Goal: Task Accomplishment & Management: Manage account settings

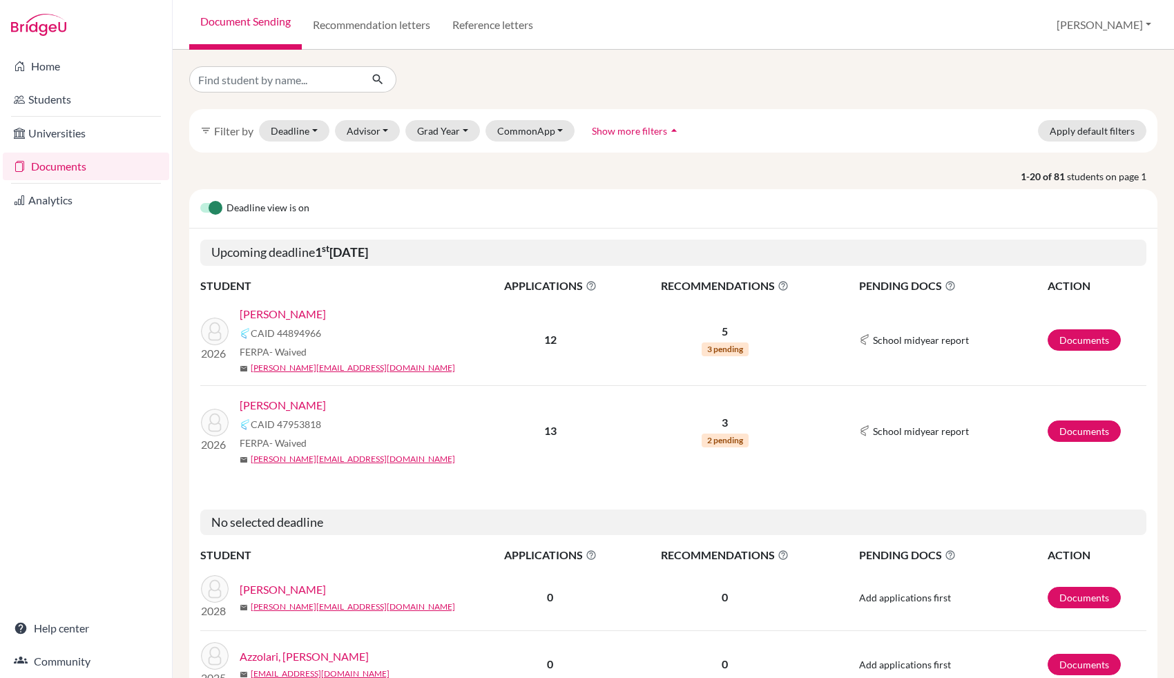
click at [309, 318] on link "[PERSON_NAME]" at bounding box center [283, 314] width 86 height 17
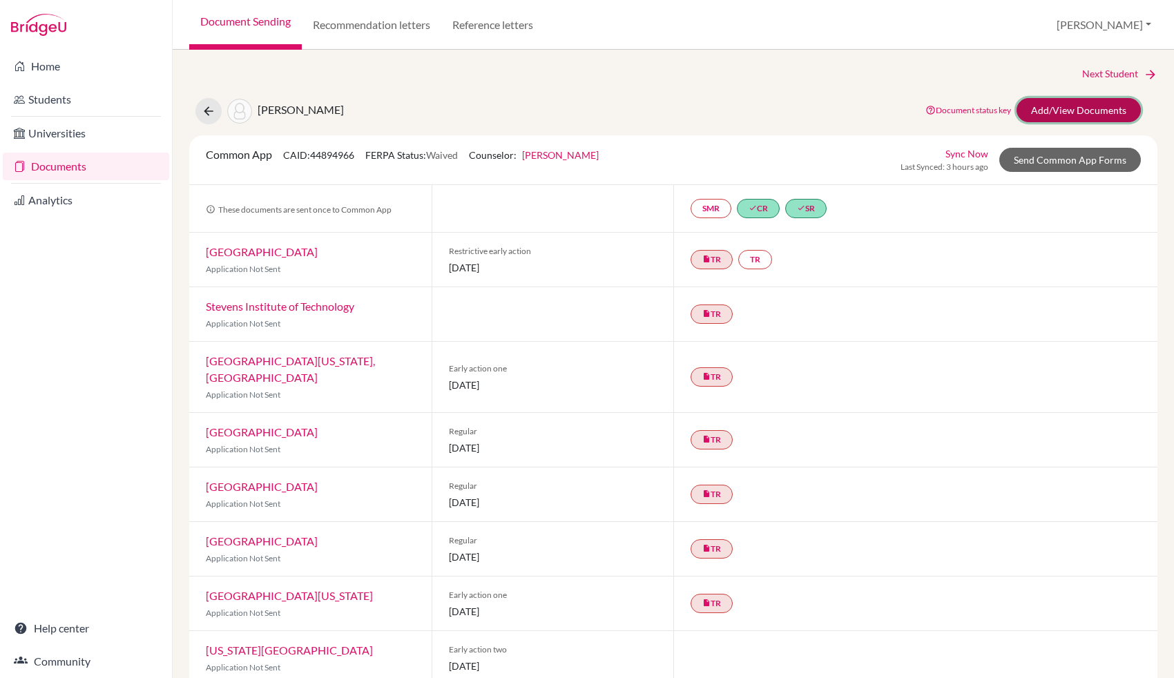
click at [1067, 113] on link "Add/View Documents" at bounding box center [1079, 110] width 124 height 24
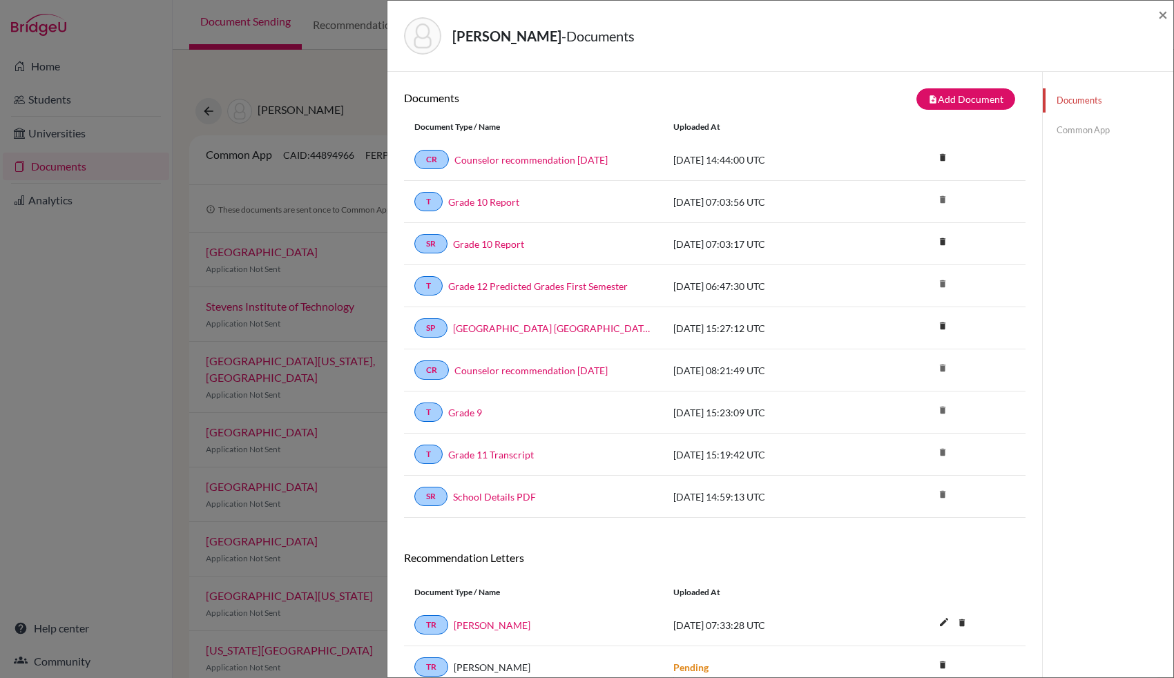
click at [1068, 133] on link "Common App" at bounding box center [1108, 130] width 131 height 24
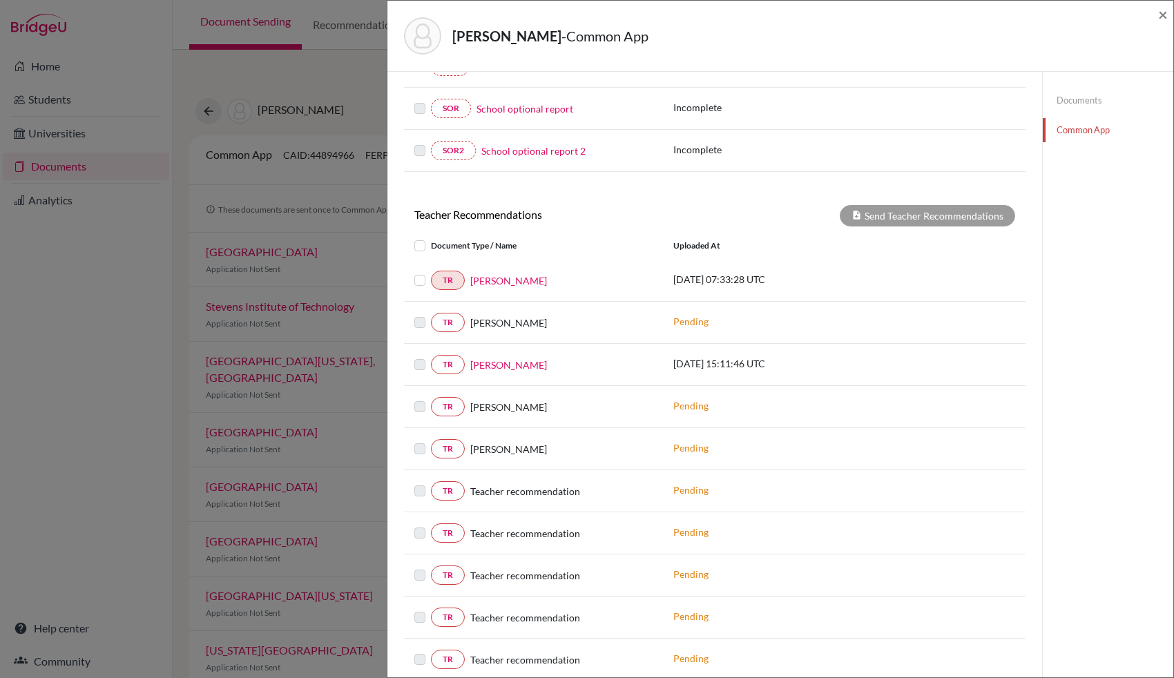
scroll to position [391, 0]
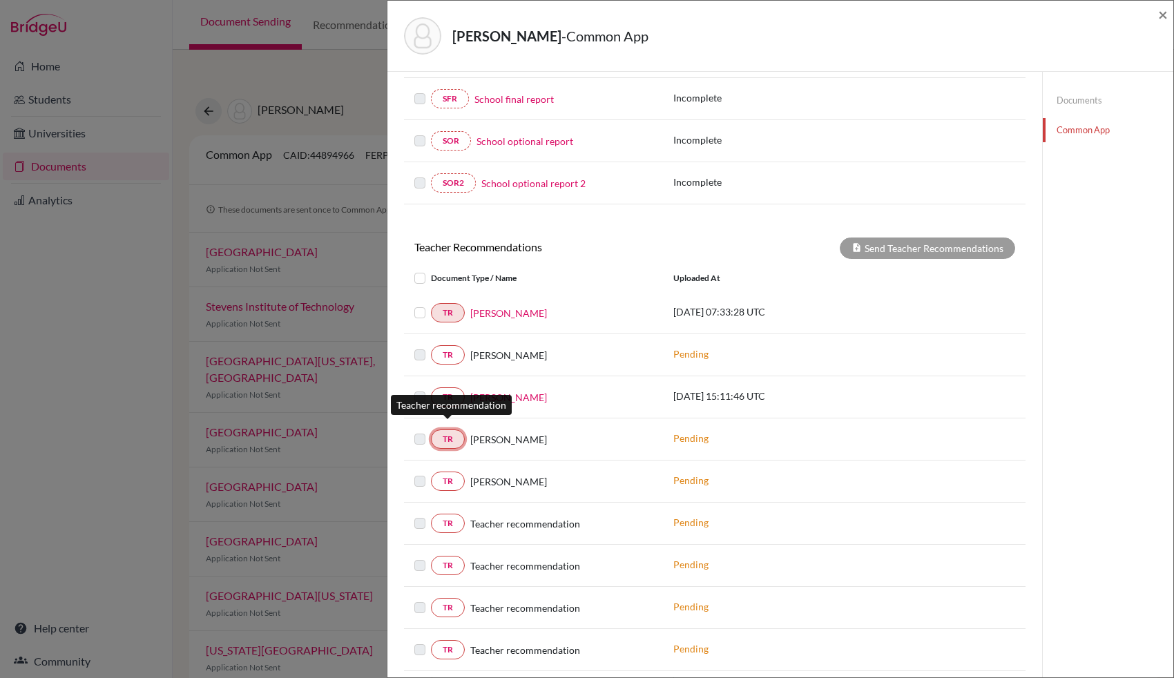
click at [449, 434] on link "TR" at bounding box center [448, 439] width 34 height 19
click at [451, 430] on link "TR" at bounding box center [448, 439] width 34 height 19
click at [431, 305] on label at bounding box center [431, 305] width 0 height 0
click at [0, 0] on input "checkbox" at bounding box center [0, 0] width 0 height 0
click at [1167, 15] on span "×" at bounding box center [1163, 14] width 10 height 20
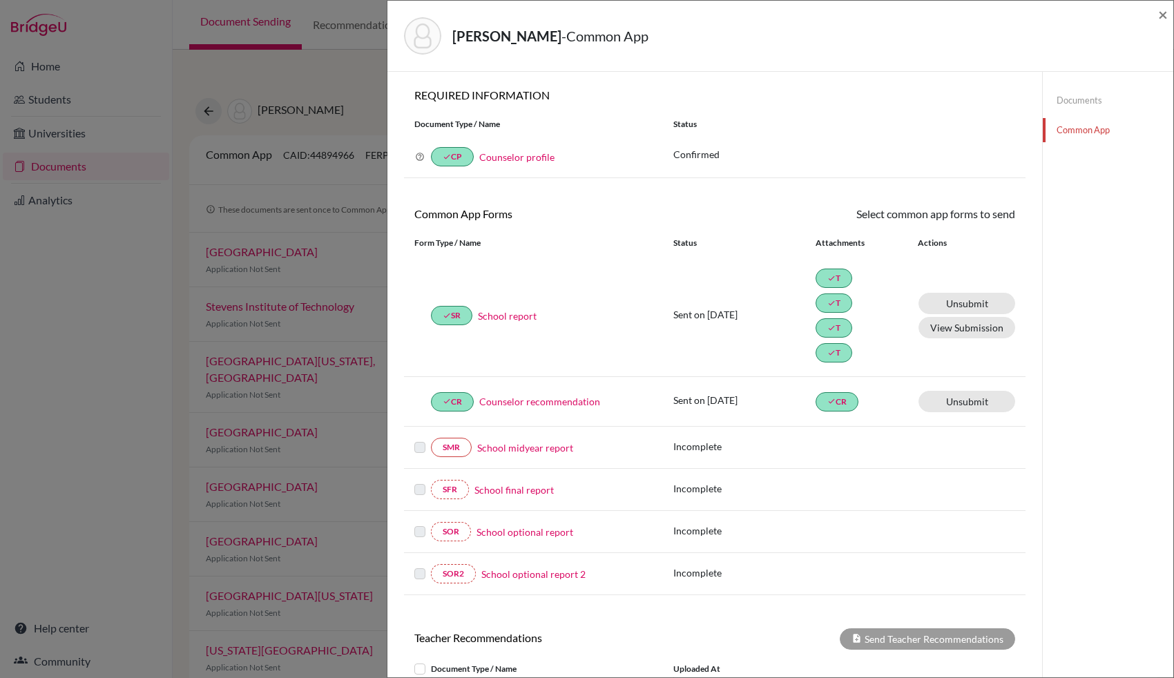
click at [314, 175] on div "Andrade, Gabriel - Common App × × REQUIRED INFORMATION Document Type / Name Sta…" at bounding box center [587, 339] width 1174 height 678
click at [1165, 16] on span "×" at bounding box center [1163, 14] width 10 height 20
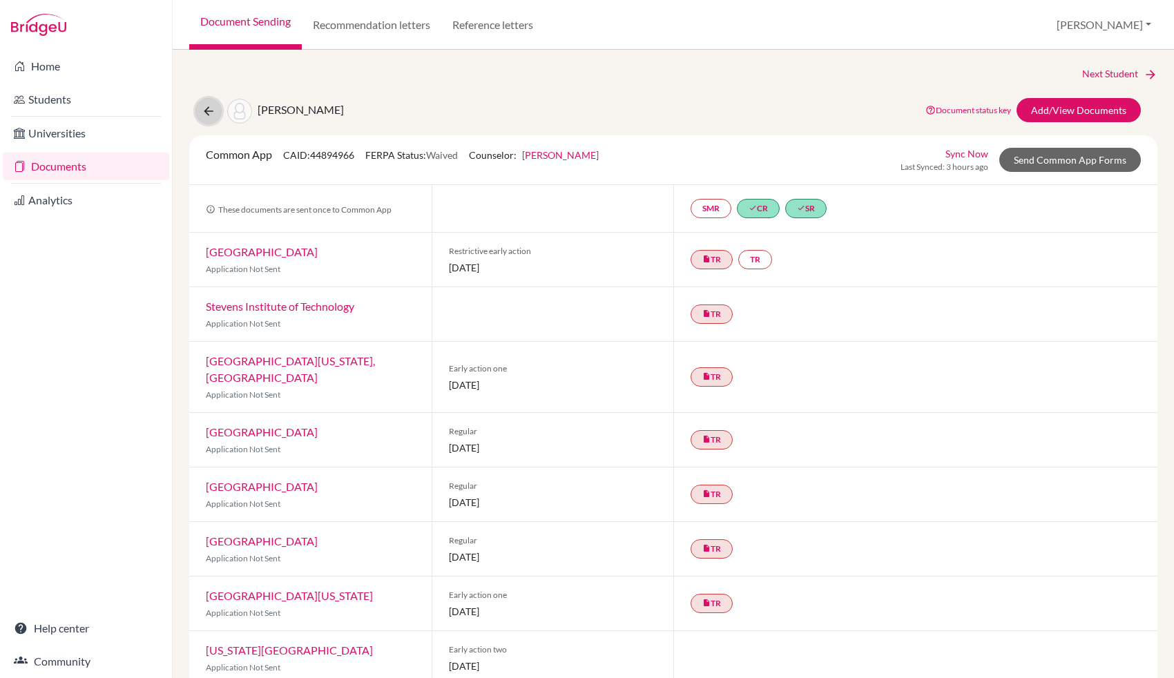
click at [213, 107] on icon at bounding box center [209, 111] width 14 height 14
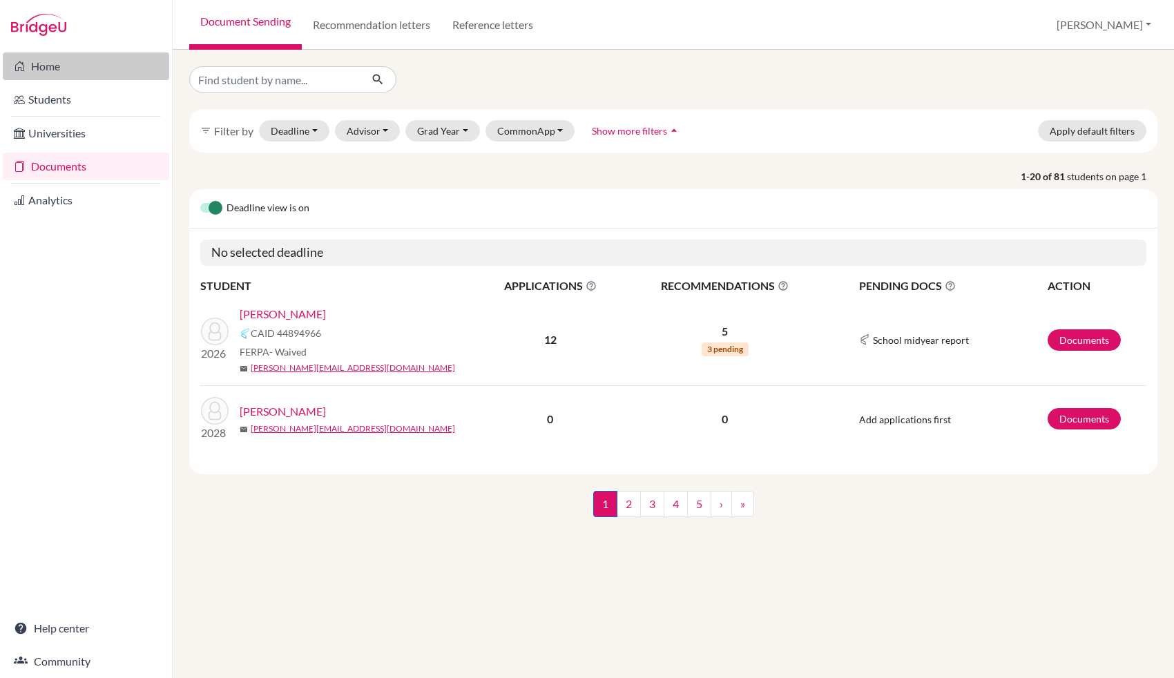
click at [40, 68] on link "Home" at bounding box center [86, 66] width 166 height 28
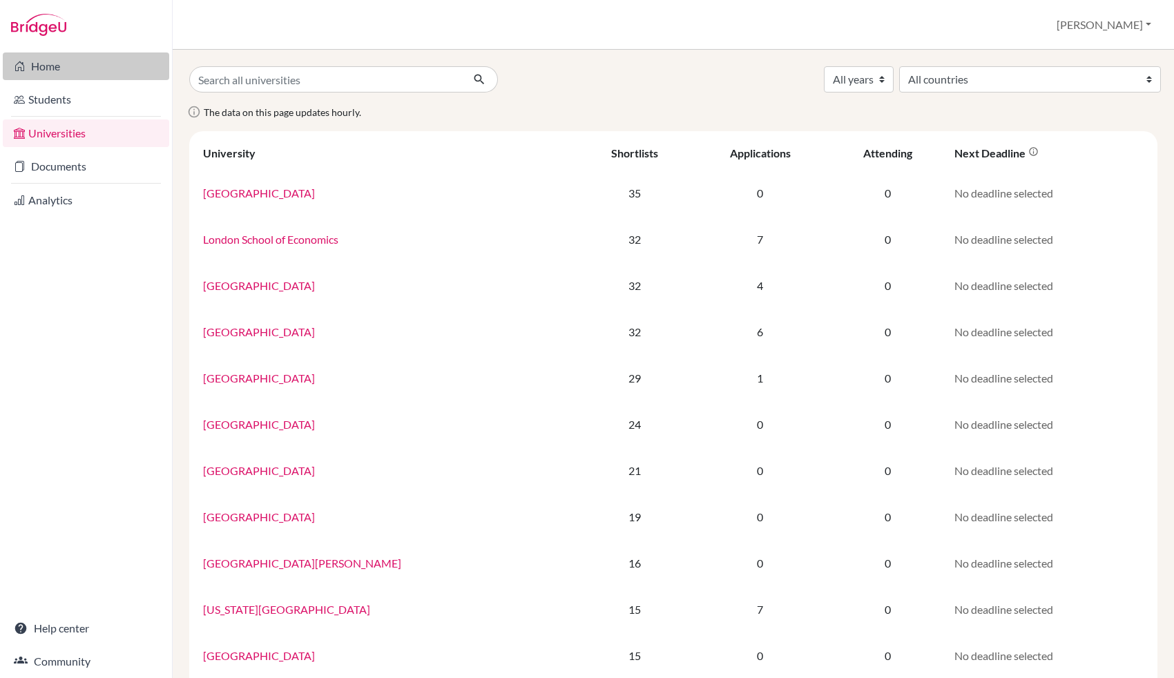
click at [42, 73] on link "Home" at bounding box center [86, 66] width 166 height 28
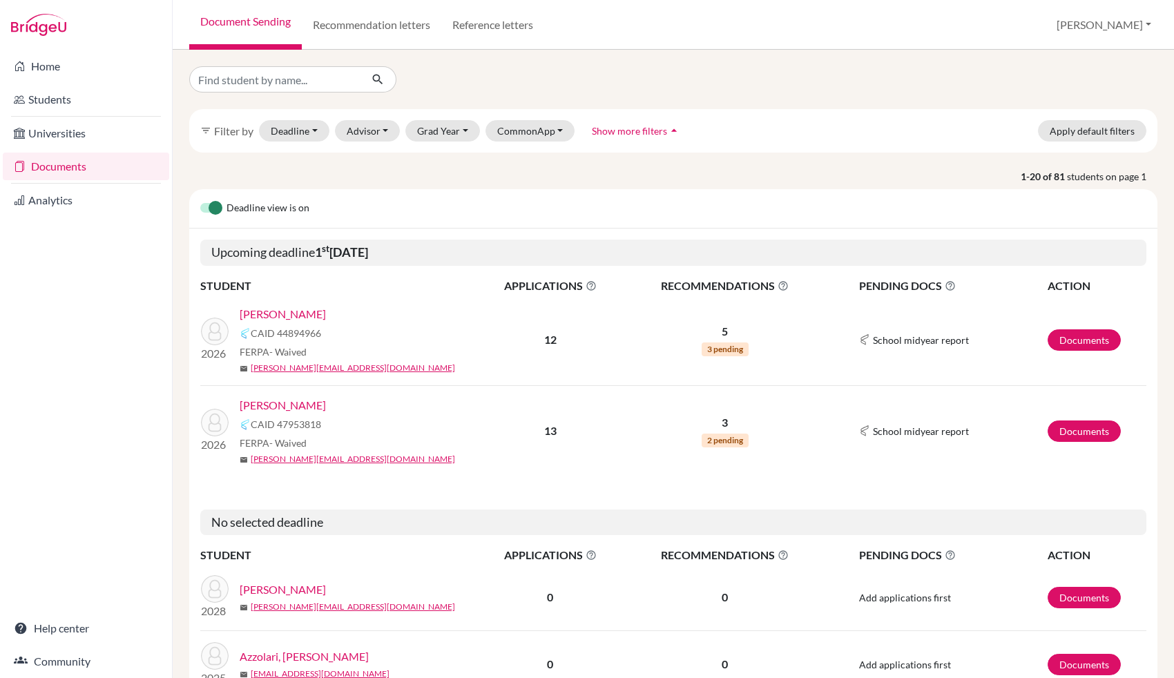
click at [308, 316] on link "[PERSON_NAME]" at bounding box center [283, 314] width 86 height 17
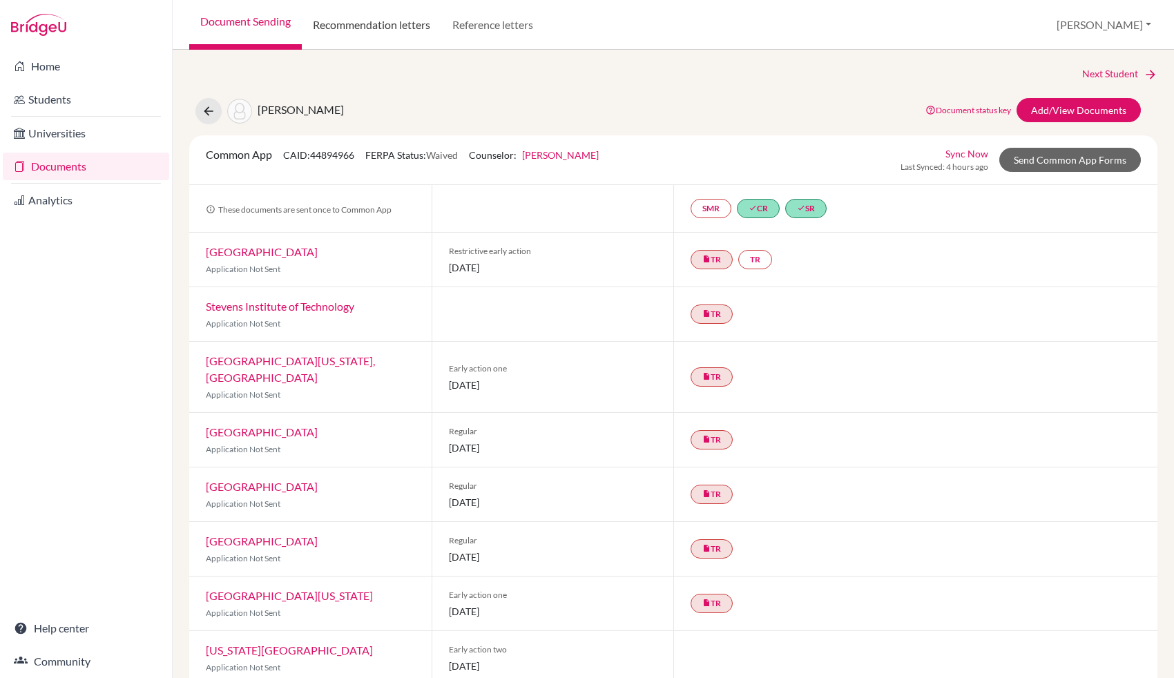
click at [401, 21] on link "Recommendation letters" at bounding box center [372, 25] width 140 height 50
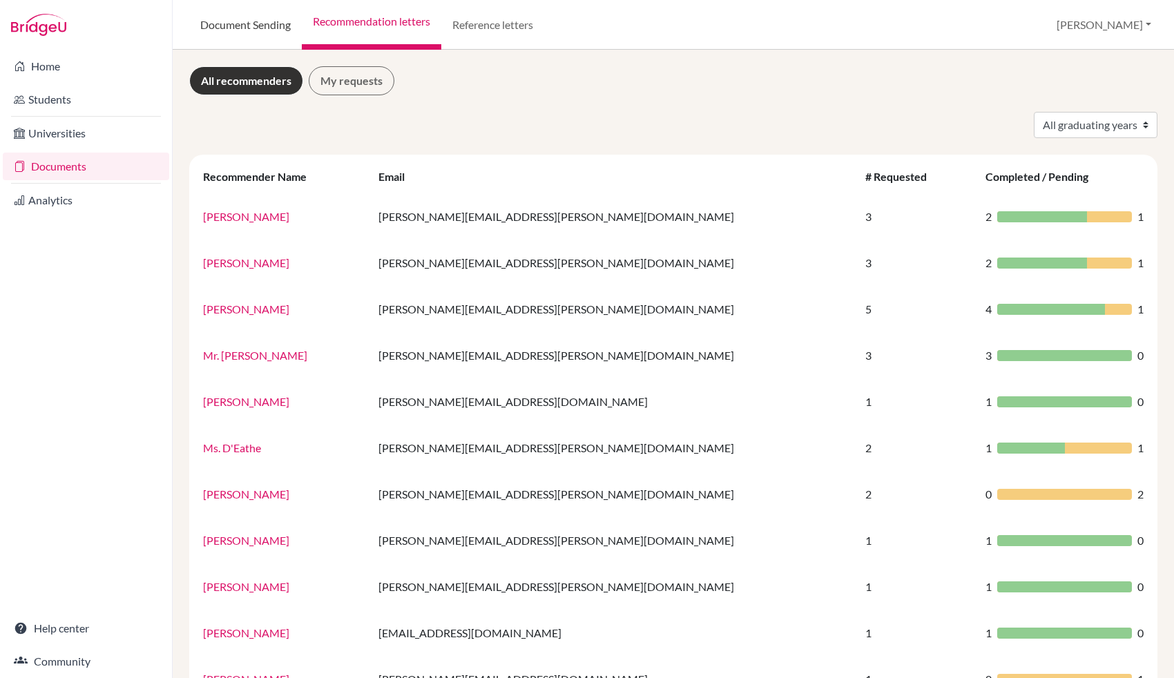
click at [263, 21] on link "Document Sending" at bounding box center [245, 25] width 113 height 50
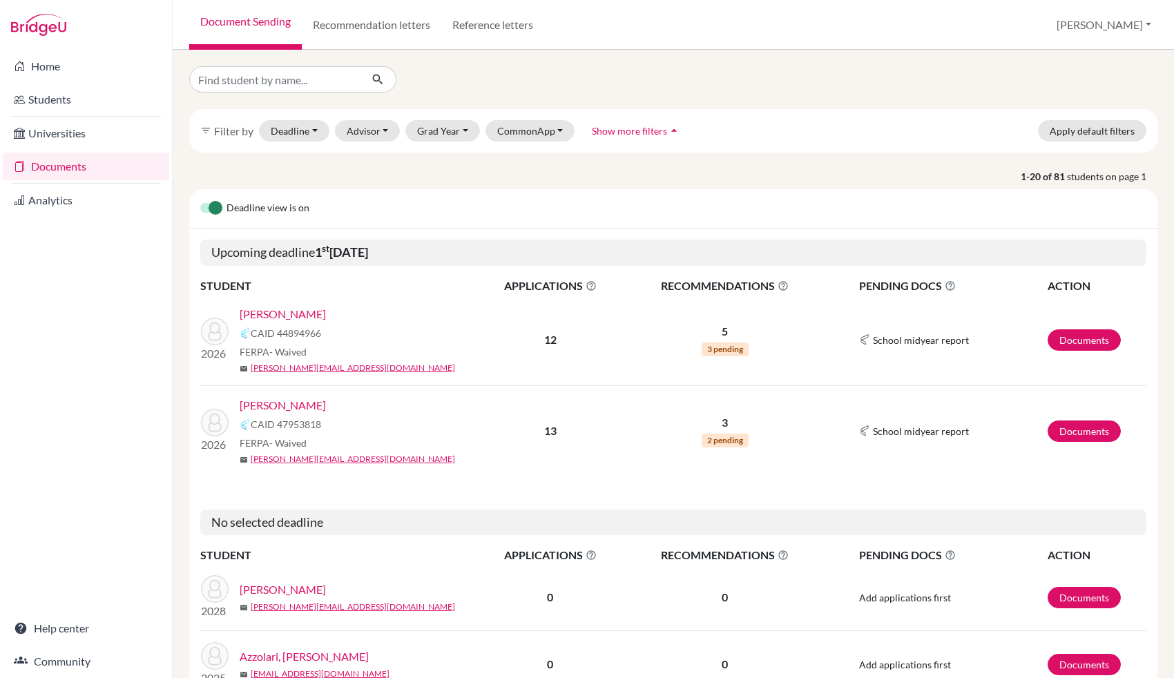
click at [308, 318] on link "[PERSON_NAME]" at bounding box center [283, 314] width 86 height 17
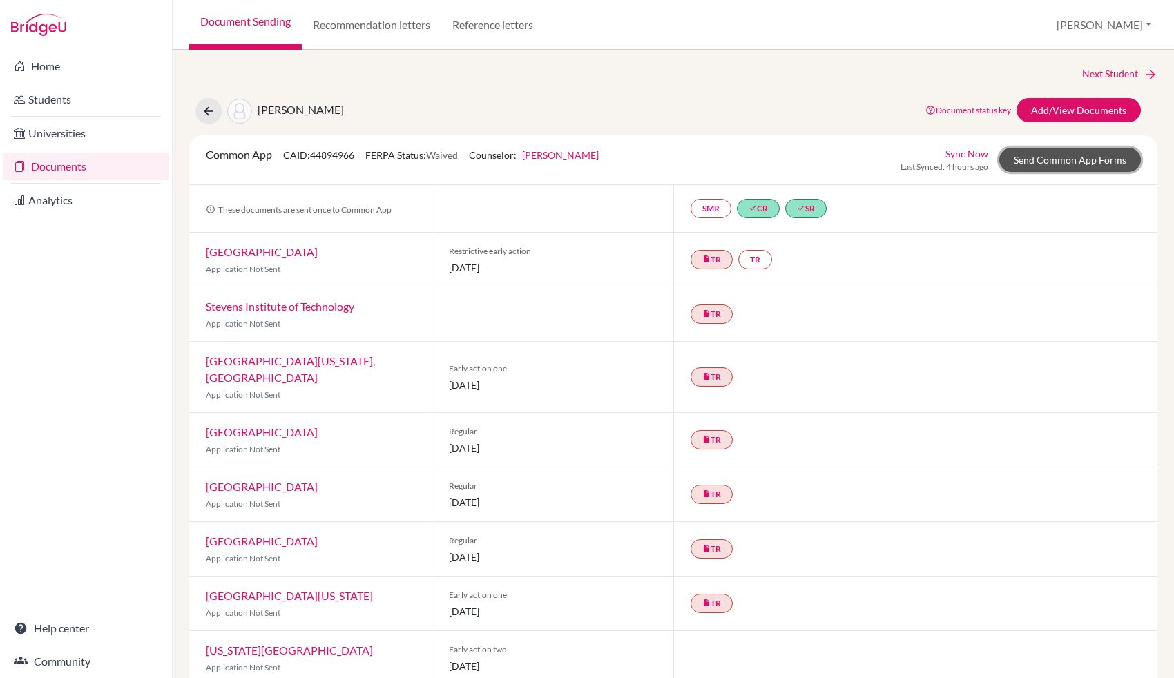
click at [1040, 164] on link "Send Common App Forms" at bounding box center [1071, 160] width 142 height 24
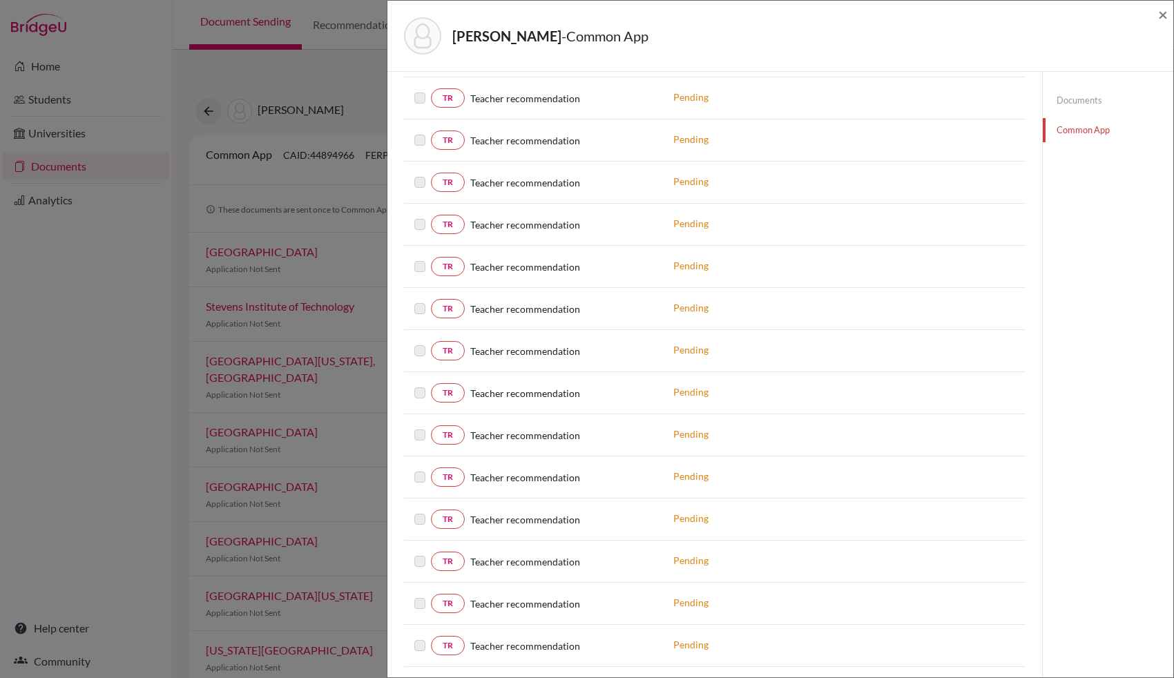
scroll to position [1000, 0]
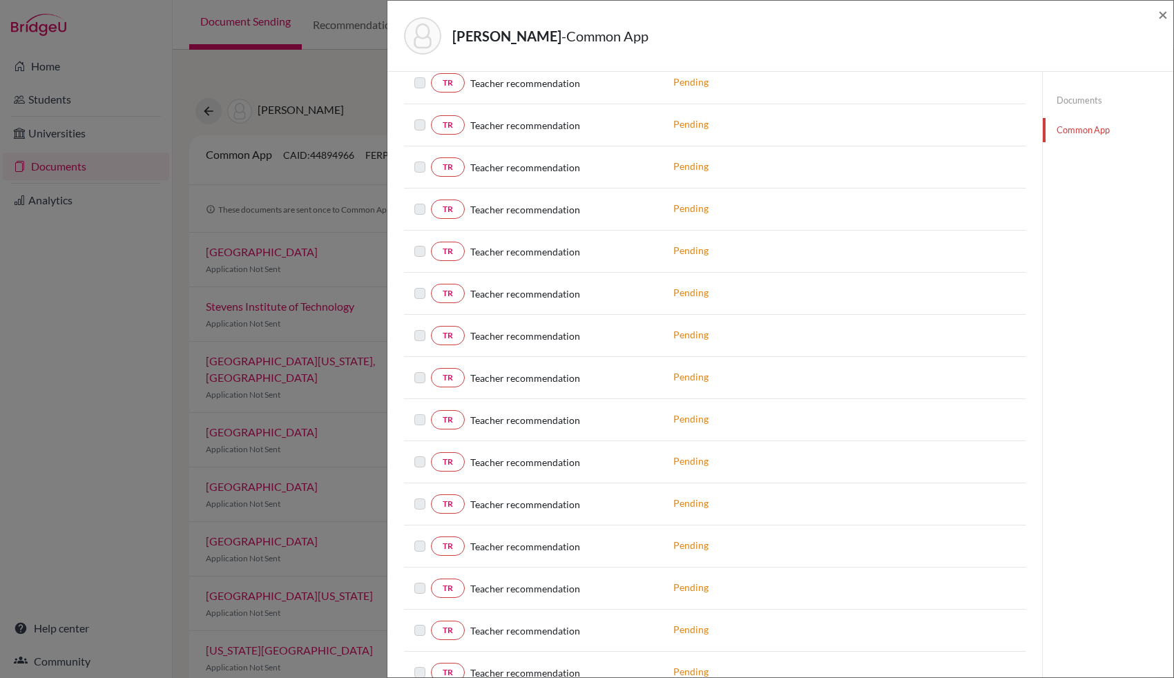
click at [431, 412] on label at bounding box center [431, 412] width 0 height 0
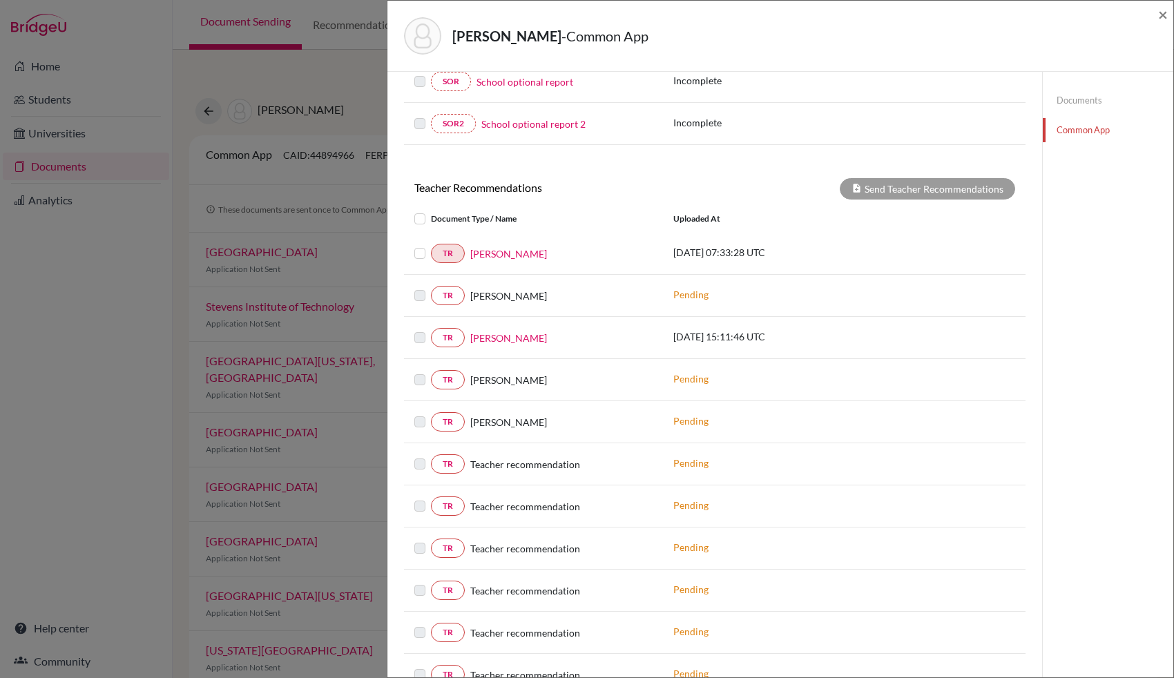
scroll to position [450, 0]
click at [446, 371] on link "TR" at bounding box center [448, 380] width 34 height 19
click at [444, 413] on link "TR" at bounding box center [448, 422] width 34 height 19
click at [443, 413] on link "TR" at bounding box center [448, 422] width 34 height 19
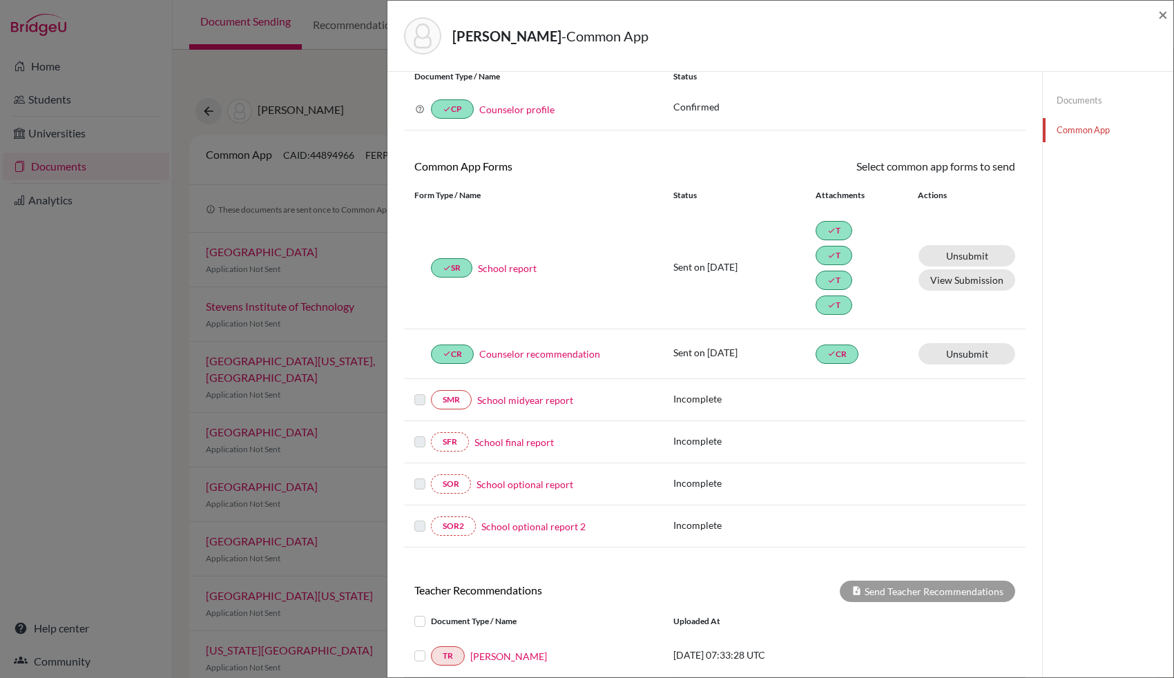
scroll to position [0, 0]
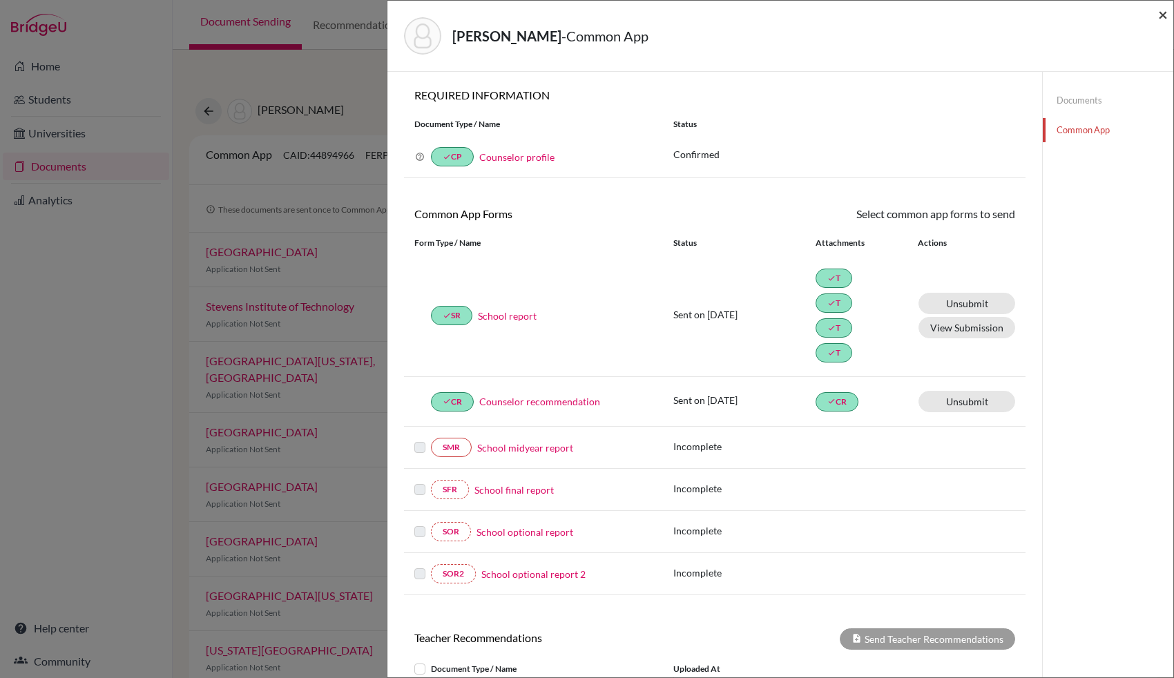
click at [1162, 15] on span "×" at bounding box center [1163, 14] width 10 height 20
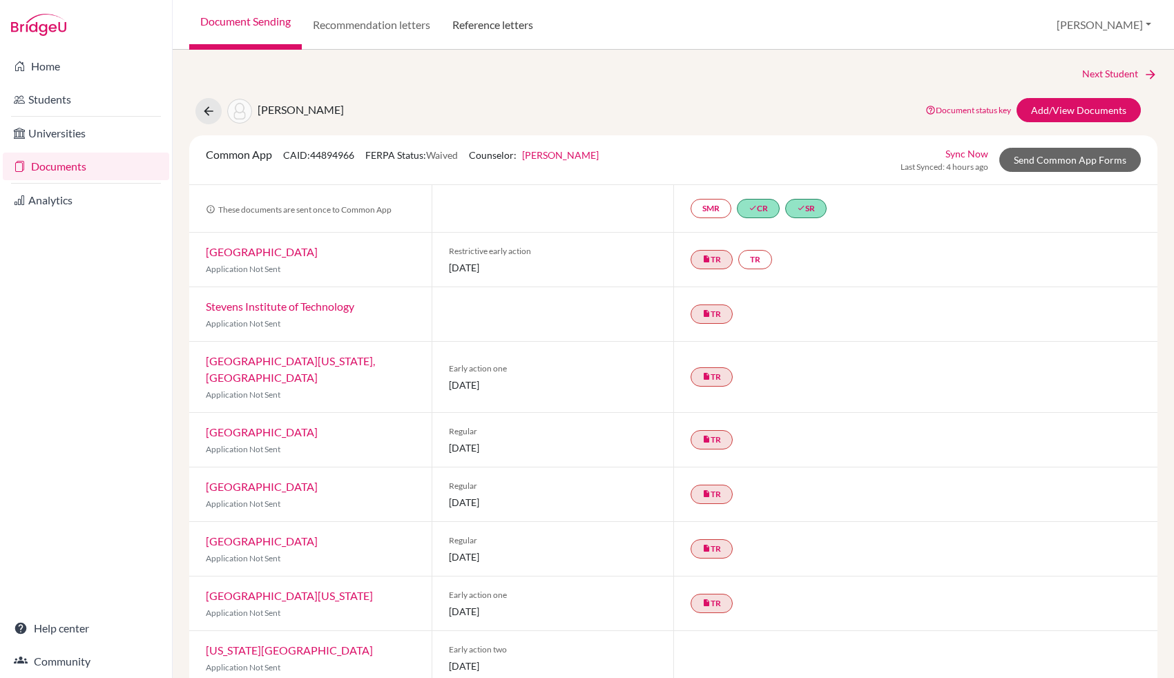
click at [516, 17] on link "Reference letters" at bounding box center [492, 25] width 103 height 50
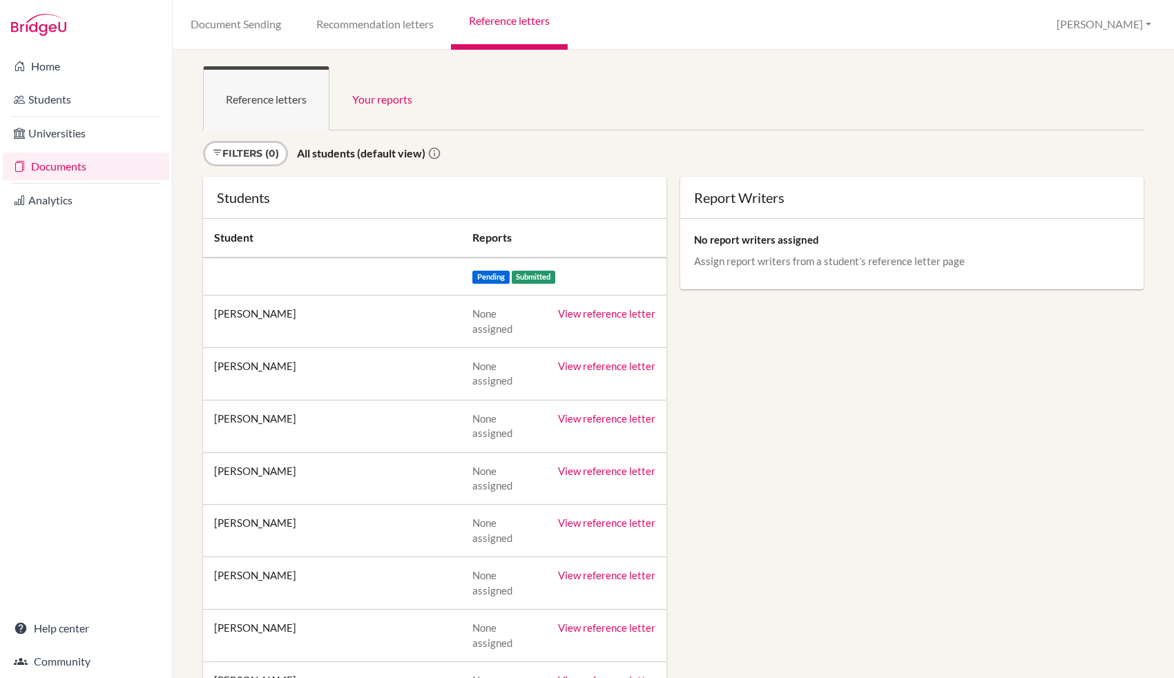
click at [604, 360] on link "View reference letter" at bounding box center [606, 366] width 97 height 12
click at [73, 621] on link "Help center" at bounding box center [86, 629] width 166 height 28
click at [246, 23] on link "Document Sending" at bounding box center [236, 25] width 126 height 50
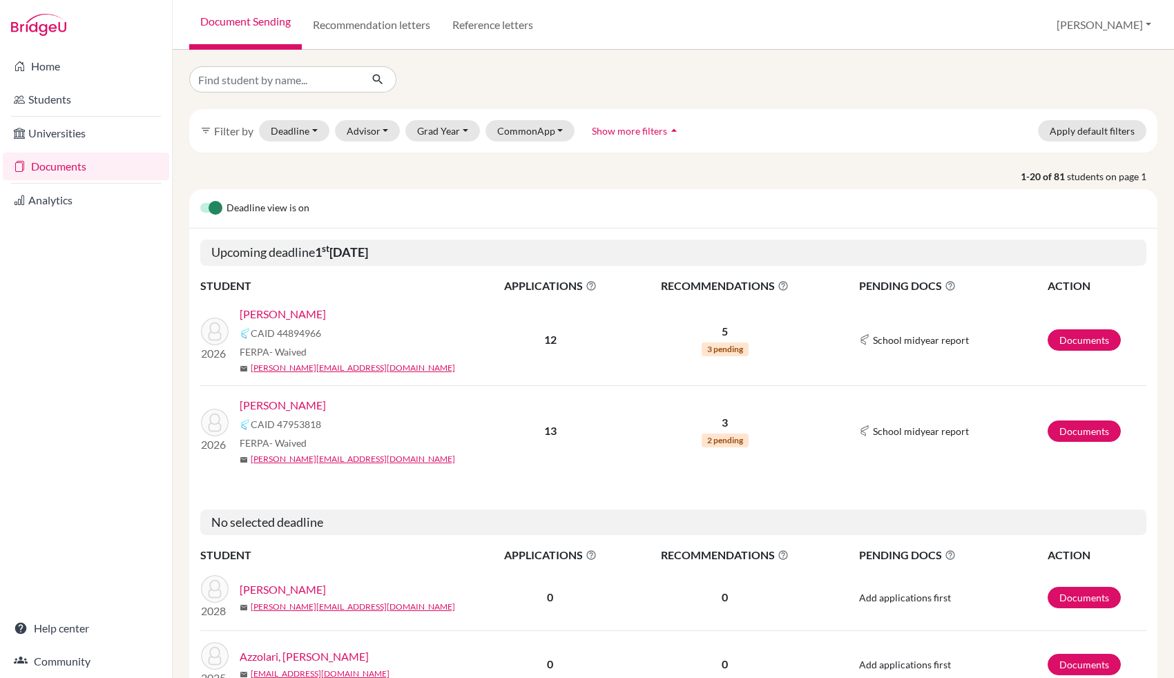
click at [302, 316] on link "[PERSON_NAME]" at bounding box center [283, 314] width 86 height 17
click at [318, 403] on link "[PERSON_NAME]" at bounding box center [283, 405] width 86 height 17
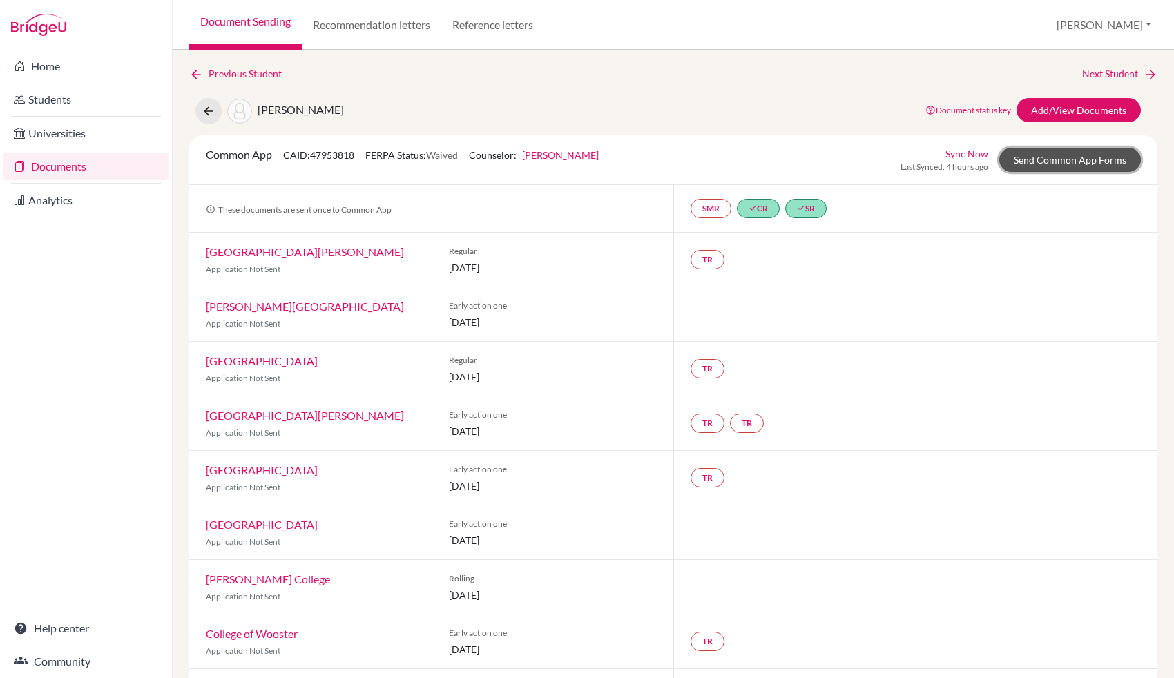
click at [1050, 156] on link "Send Common App Forms" at bounding box center [1071, 160] width 142 height 24
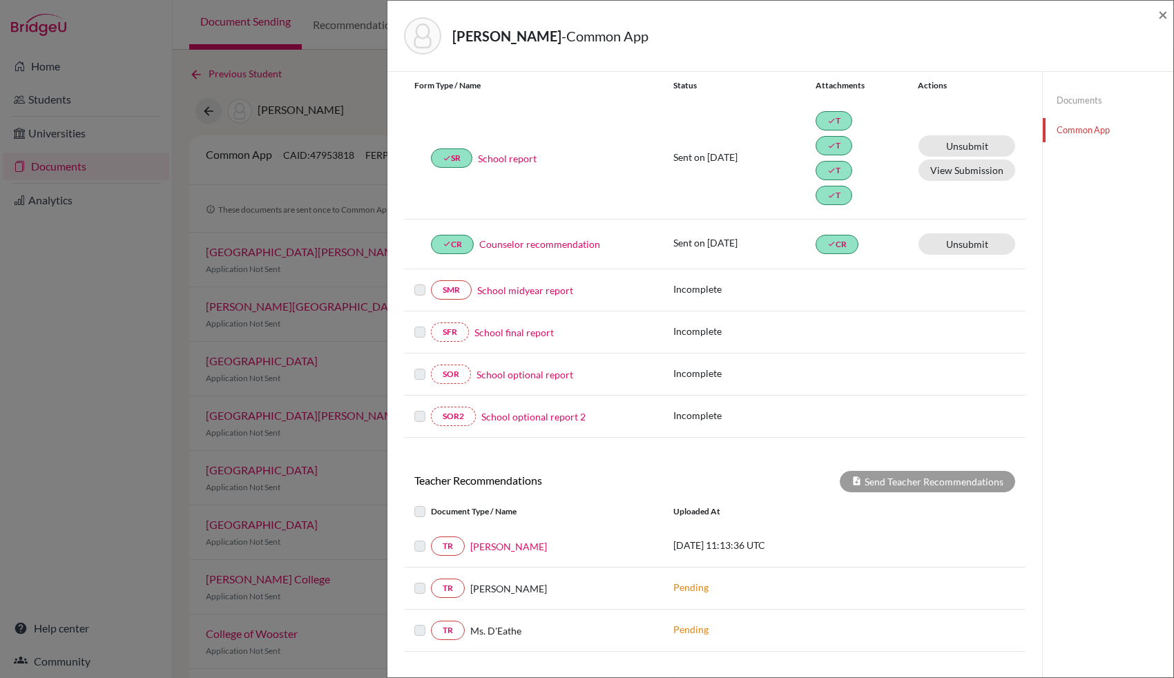
scroll to position [170, 0]
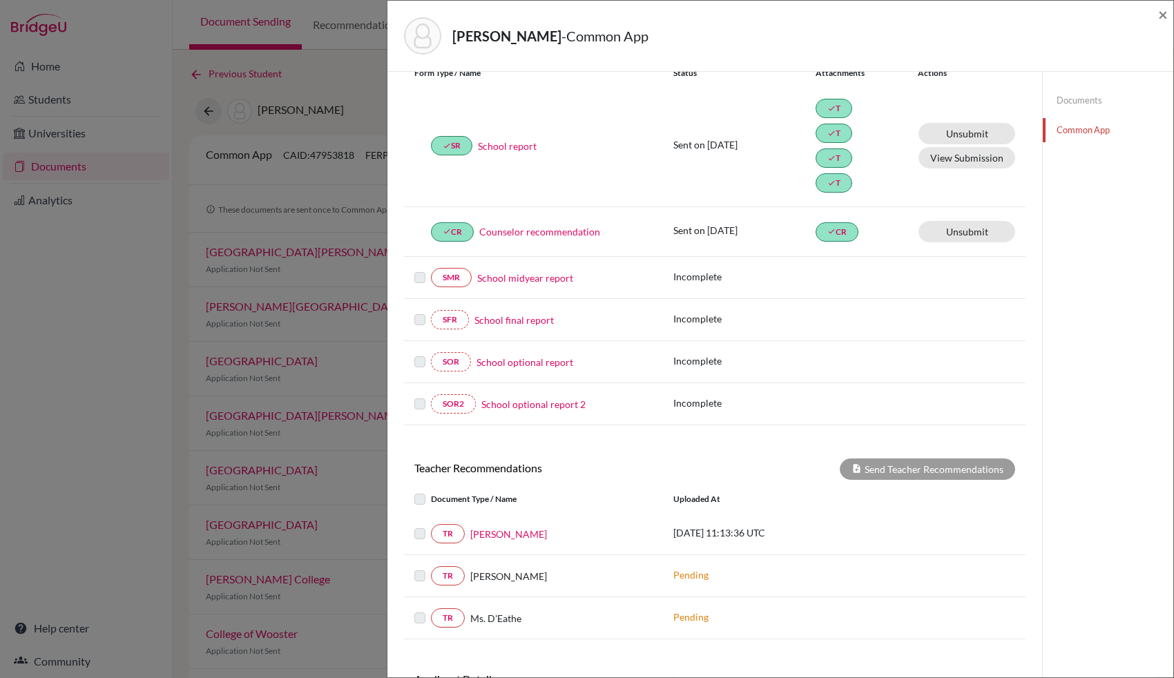
click at [431, 526] on label at bounding box center [431, 526] width 0 height 0
click at [908, 466] on div "Send Teacher Recommendations" at bounding box center [927, 469] width 175 height 21
click at [495, 528] on link "Ms. Gregori" at bounding box center [508, 534] width 77 height 15
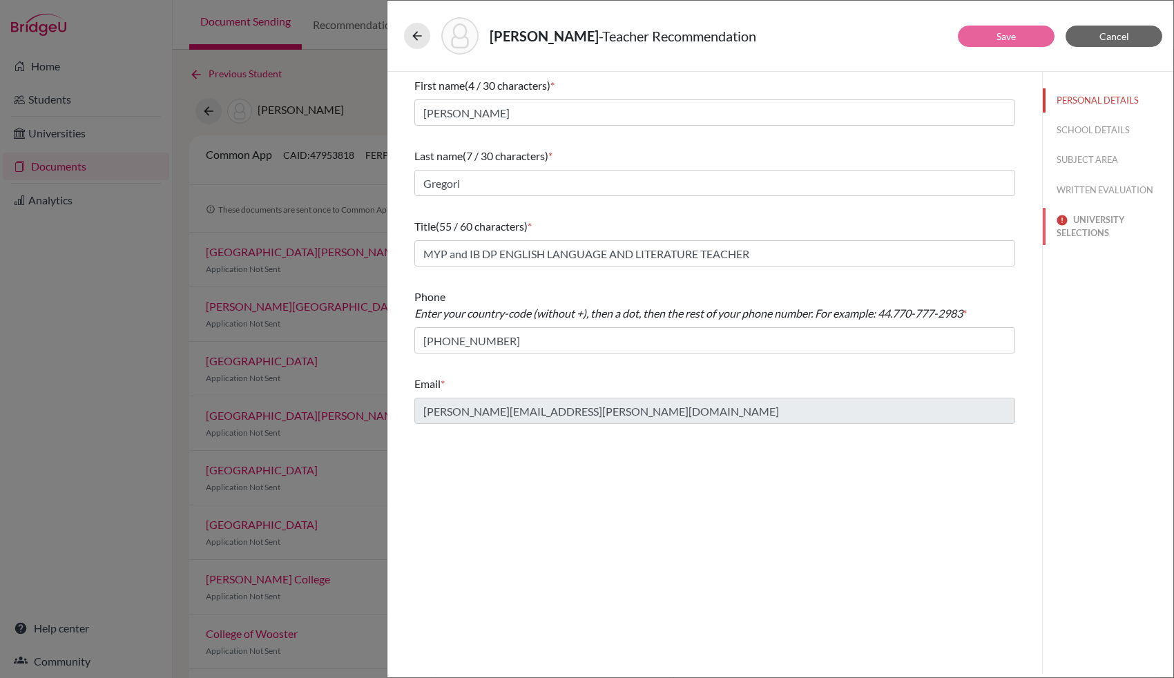
click at [1092, 224] on button "UNIVERSITY SELECTIONS" at bounding box center [1108, 226] width 131 height 37
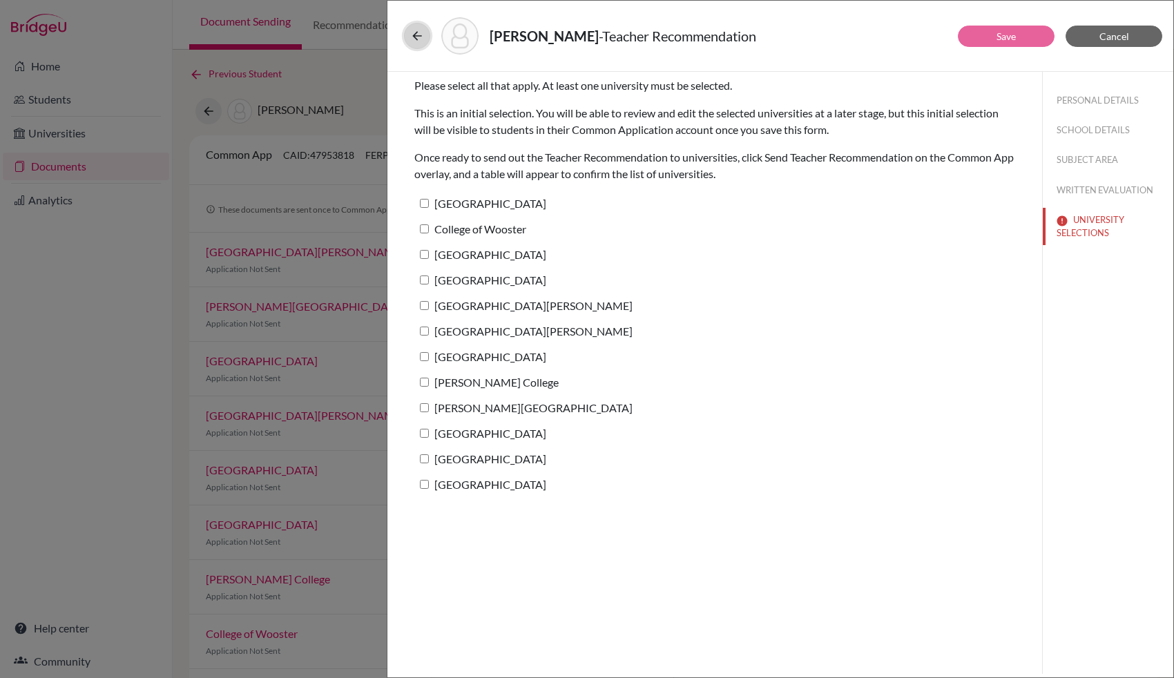
click at [416, 36] on icon at bounding box center [417, 36] width 14 height 14
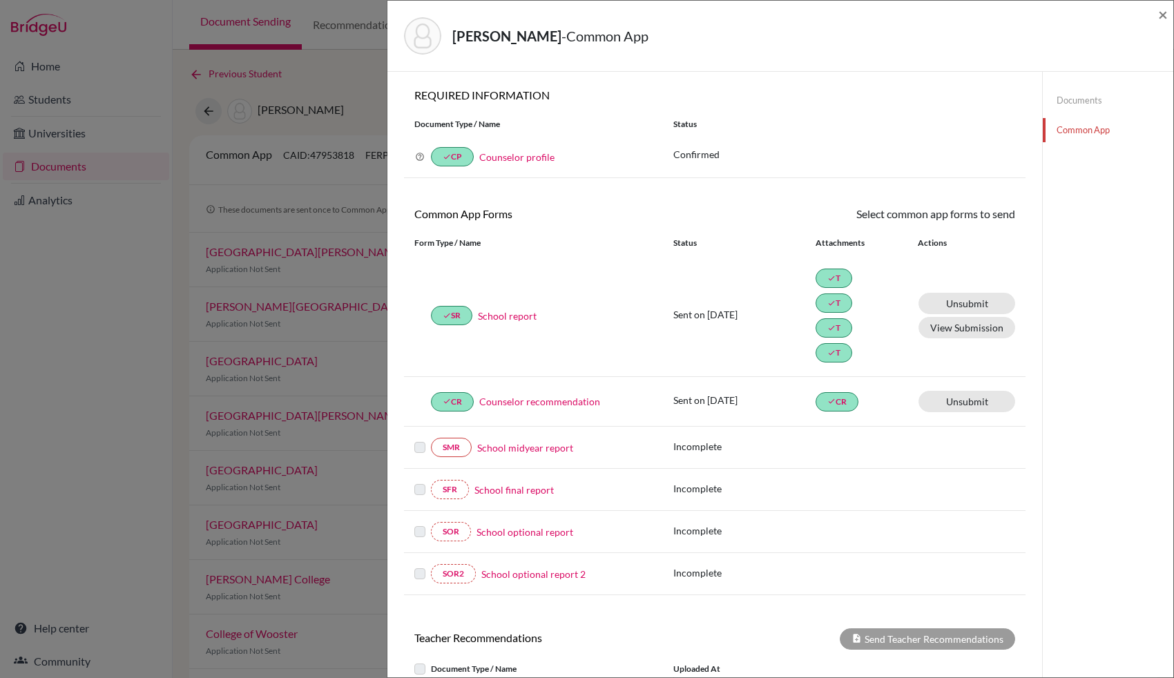
click at [1168, 19] on div "Schlasberg, Harald - Common App ×" at bounding box center [781, 36] width 786 height 71
click at [1161, 17] on span "×" at bounding box center [1163, 14] width 10 height 20
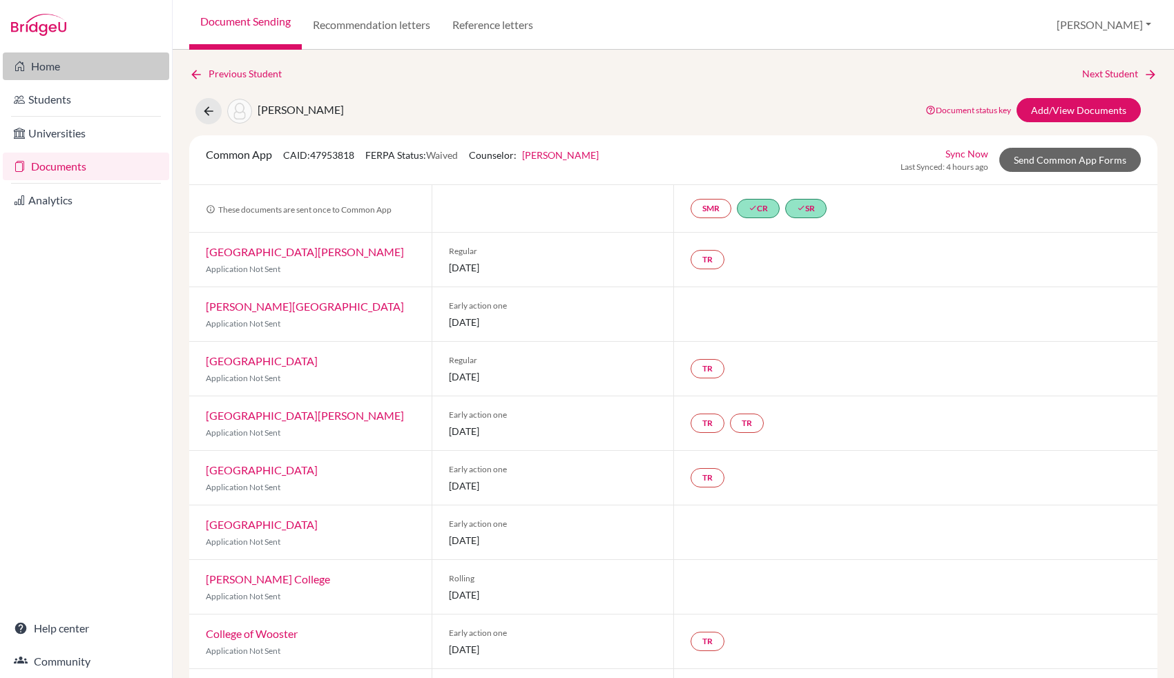
click at [38, 68] on link "Home" at bounding box center [86, 66] width 166 height 28
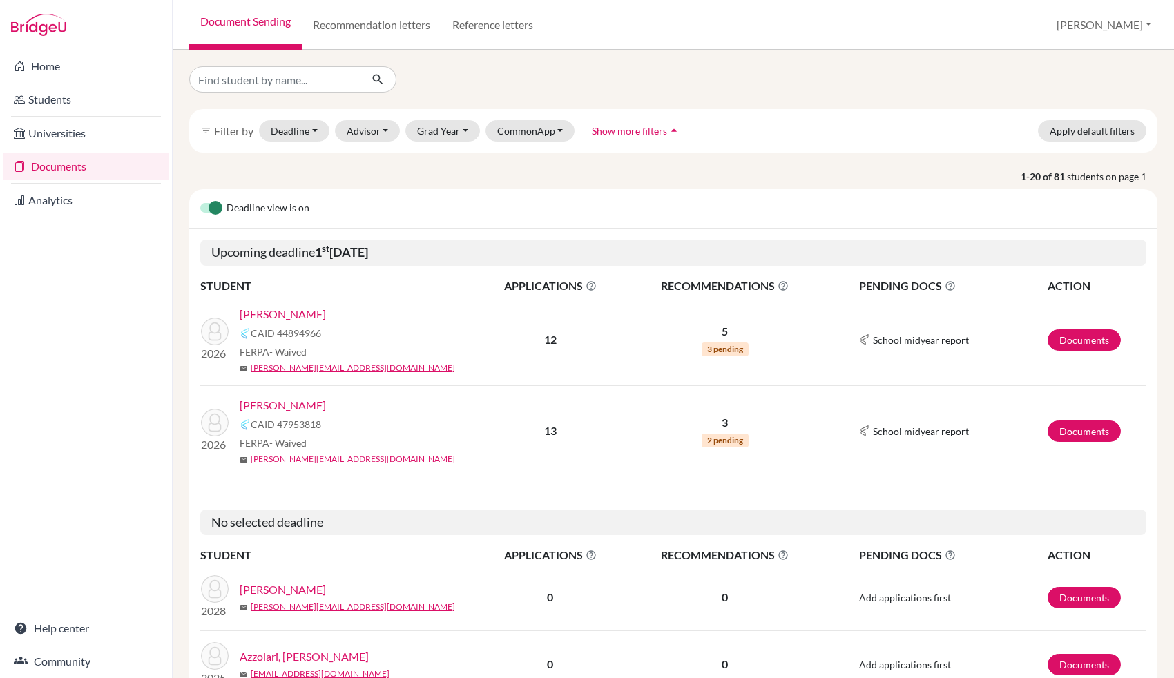
click at [303, 309] on link "[PERSON_NAME]" at bounding box center [283, 314] width 86 height 17
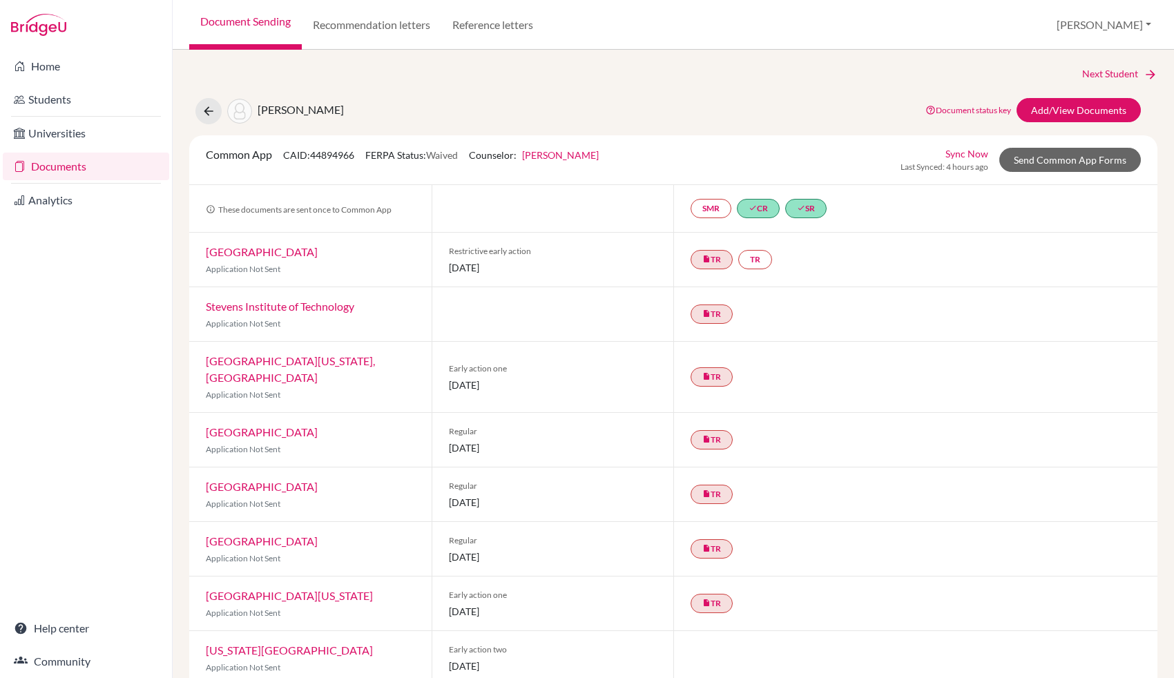
drag, startPoint x: 356, startPoint y: 110, endPoint x: 258, endPoint y: 115, distance: 97.5
click at [258, 115] on div "[PERSON_NAME] Document status key TR Requirement. Document not uploaded yet. TR…" at bounding box center [673, 111] width 989 height 26
copy span "[PERSON_NAME]"
click at [1062, 159] on link "Send Common App Forms" at bounding box center [1071, 160] width 142 height 24
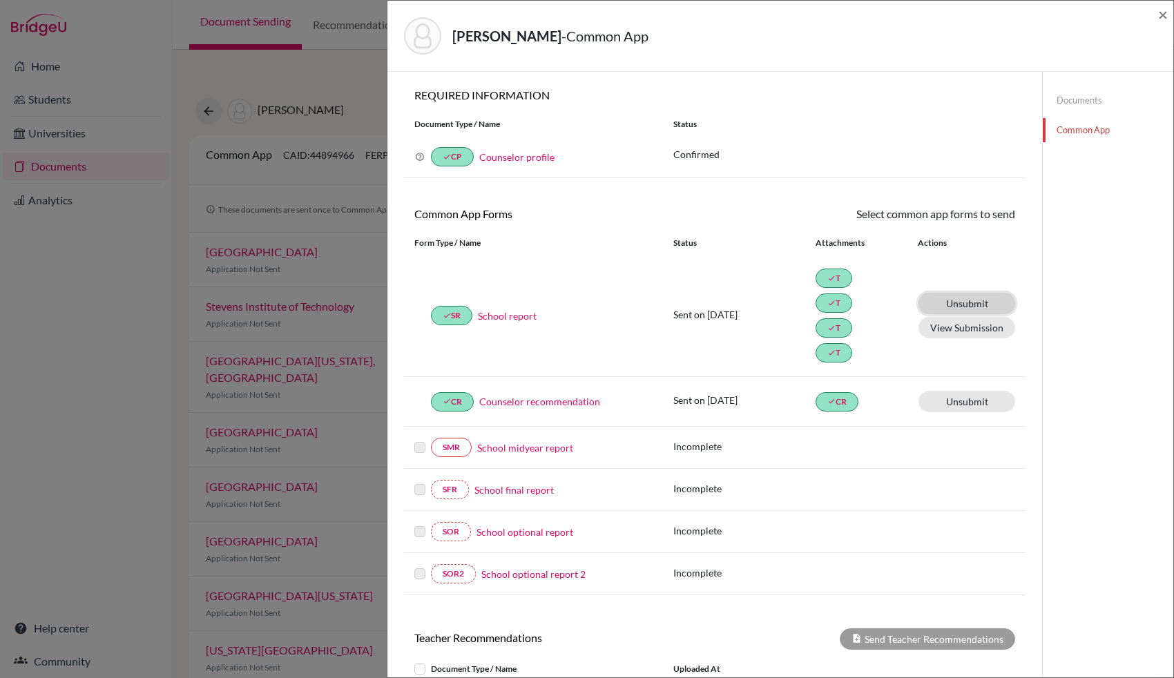
click at [956, 300] on link "Unsubmit This document will be un-submitted from all Common App universities it…" at bounding box center [967, 303] width 97 height 21
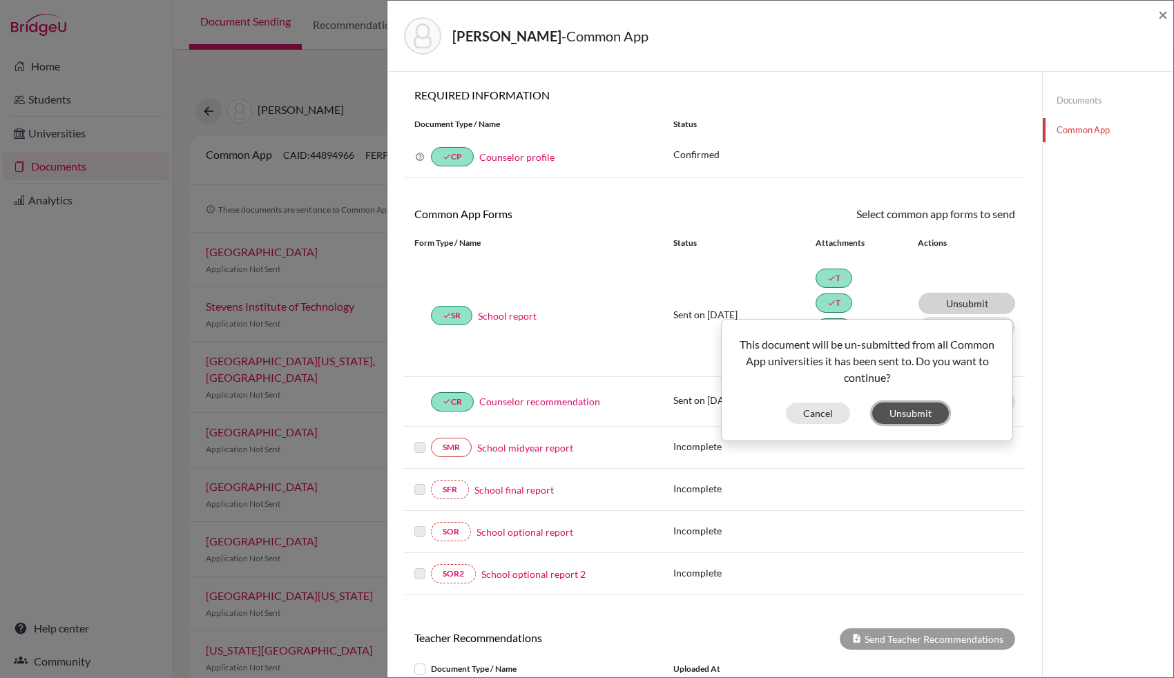
click at [912, 408] on button "Unsubmit" at bounding box center [910, 413] width 77 height 21
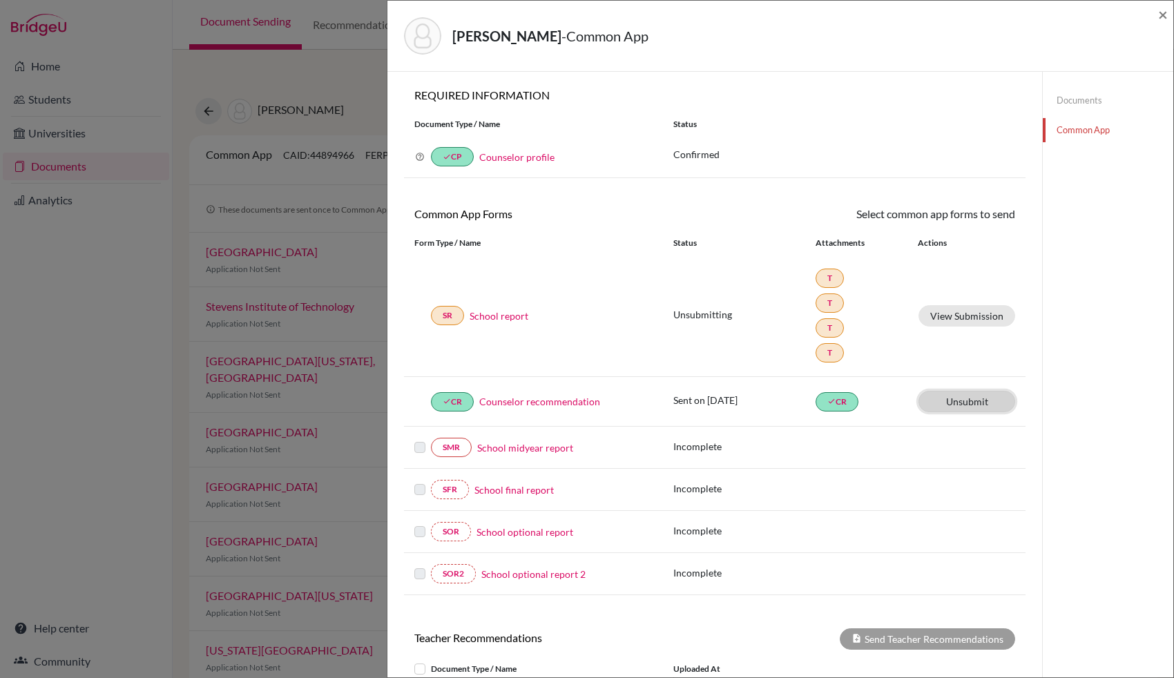
click at [951, 394] on link "Unsubmit This document will be un-submitted from all Common App universities it…" at bounding box center [967, 401] width 97 height 21
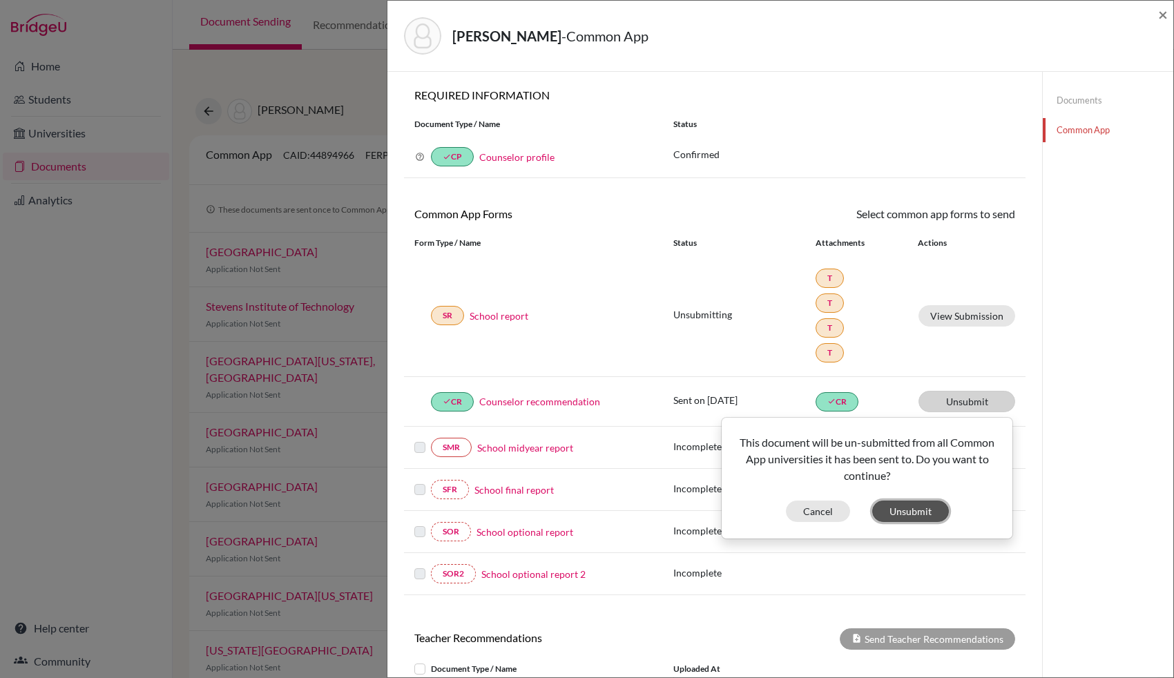
click at [914, 503] on button "Unsubmit" at bounding box center [910, 511] width 77 height 21
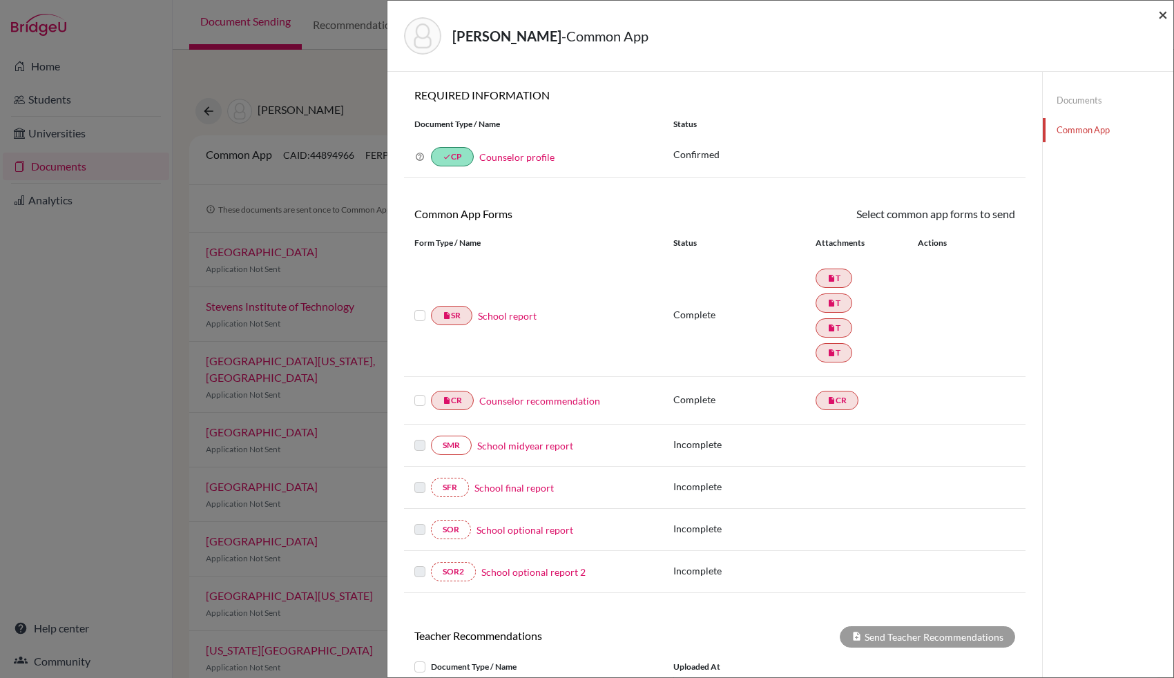
click at [1161, 13] on span "×" at bounding box center [1163, 14] width 10 height 20
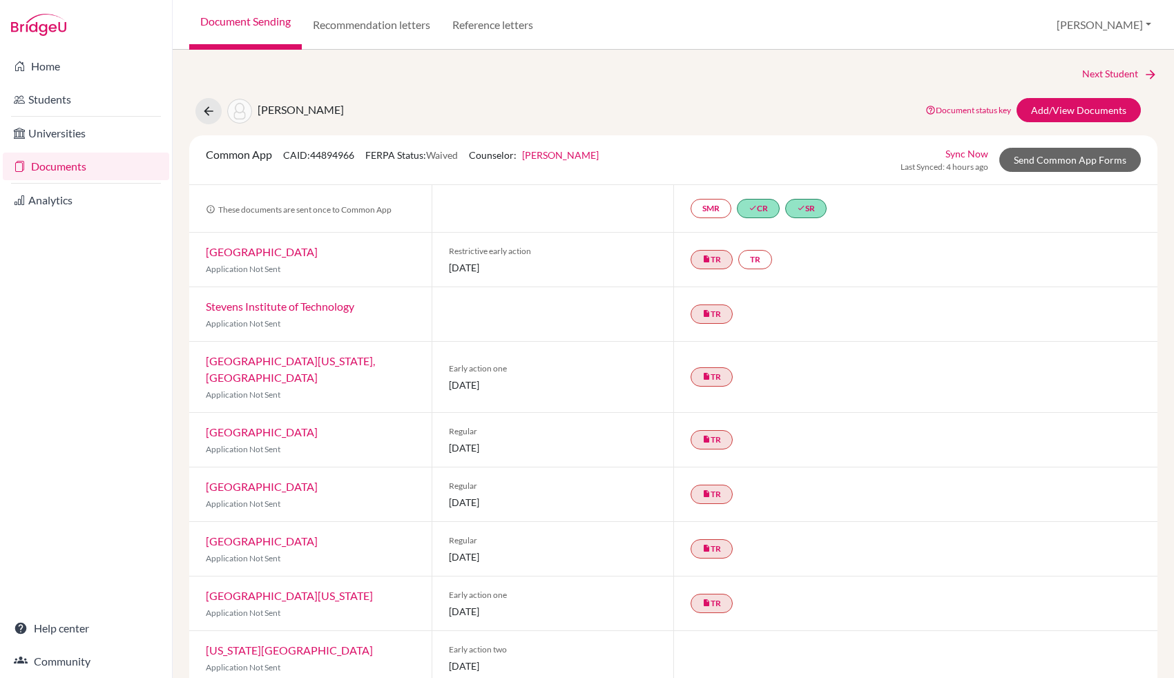
click at [494, 99] on div "Andrade, Gabriel Document status key TR Requirement. Document not uploaded yet.…" at bounding box center [673, 111] width 989 height 26
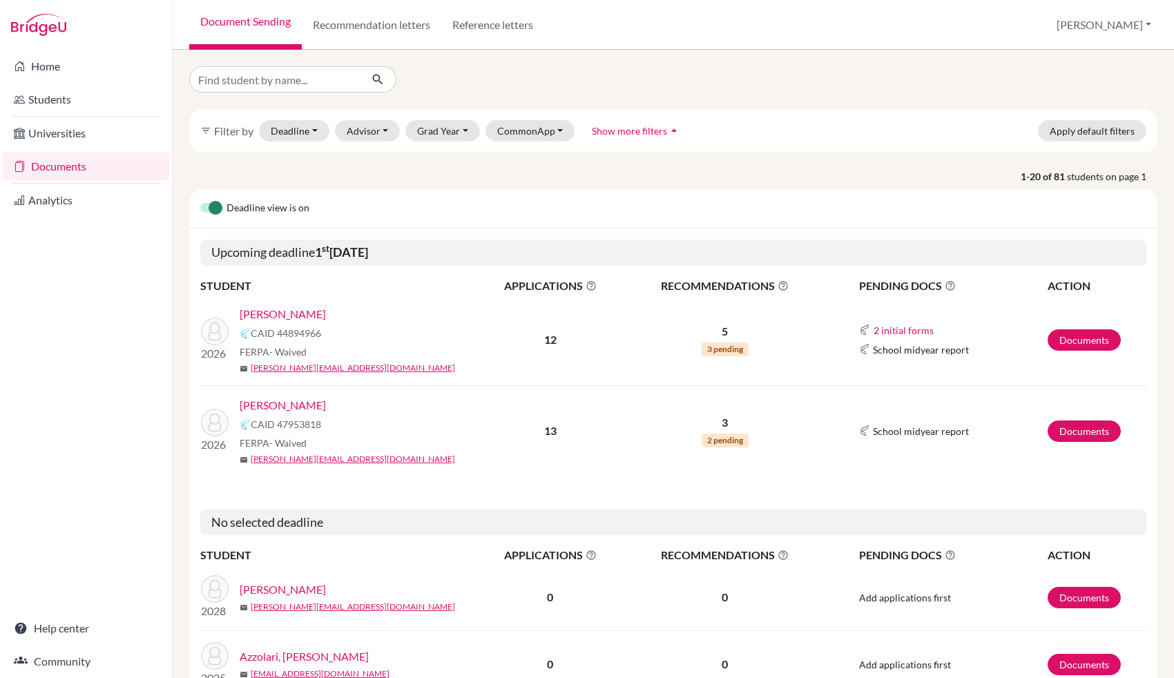
click at [315, 405] on link "[PERSON_NAME]" at bounding box center [283, 405] width 86 height 17
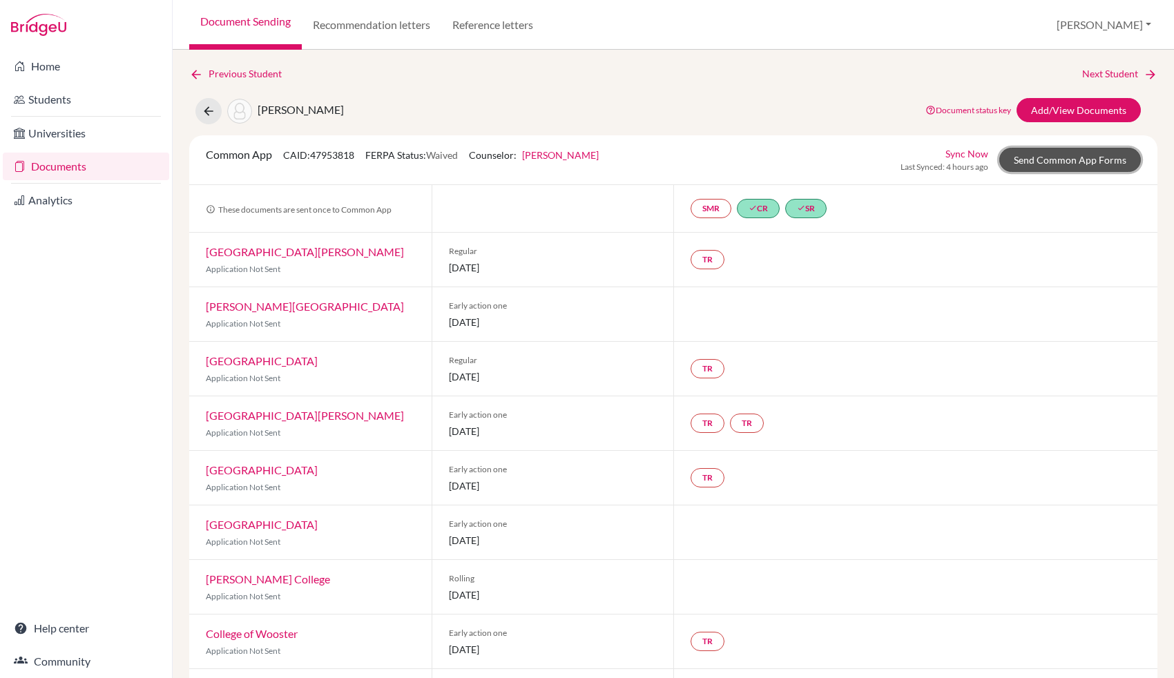
click at [1047, 166] on link "Send Common App Forms" at bounding box center [1071, 160] width 142 height 24
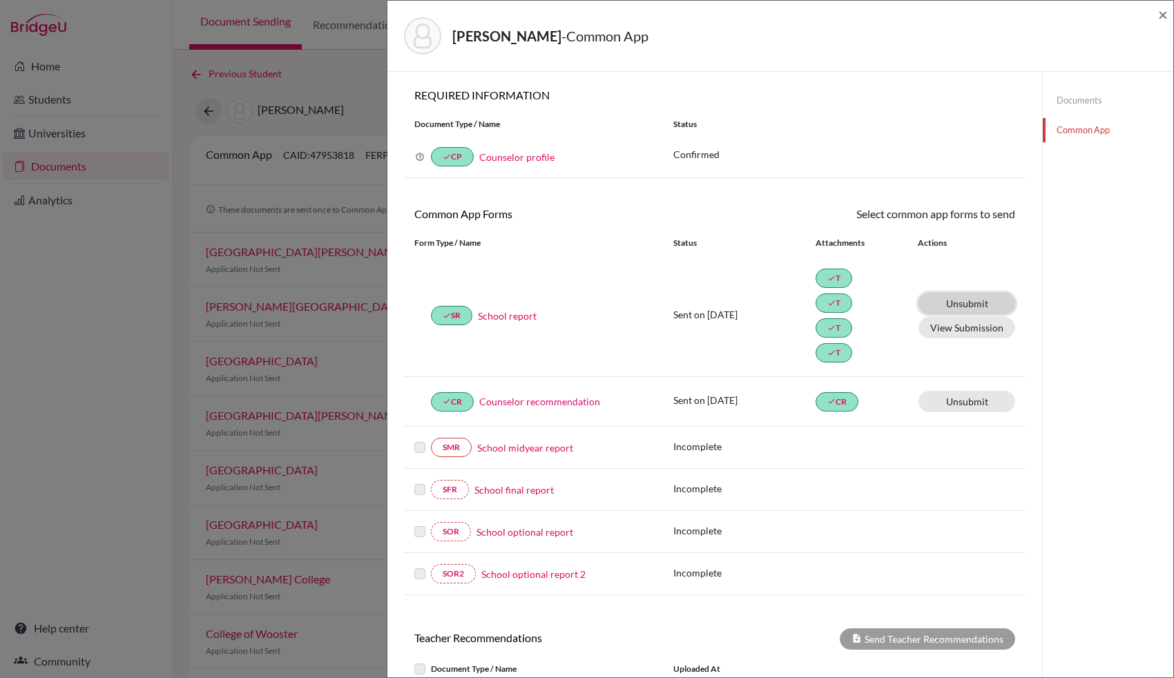
click at [972, 299] on link "Unsubmit This document will be un-submitted from all Common App universities it…" at bounding box center [967, 303] width 97 height 21
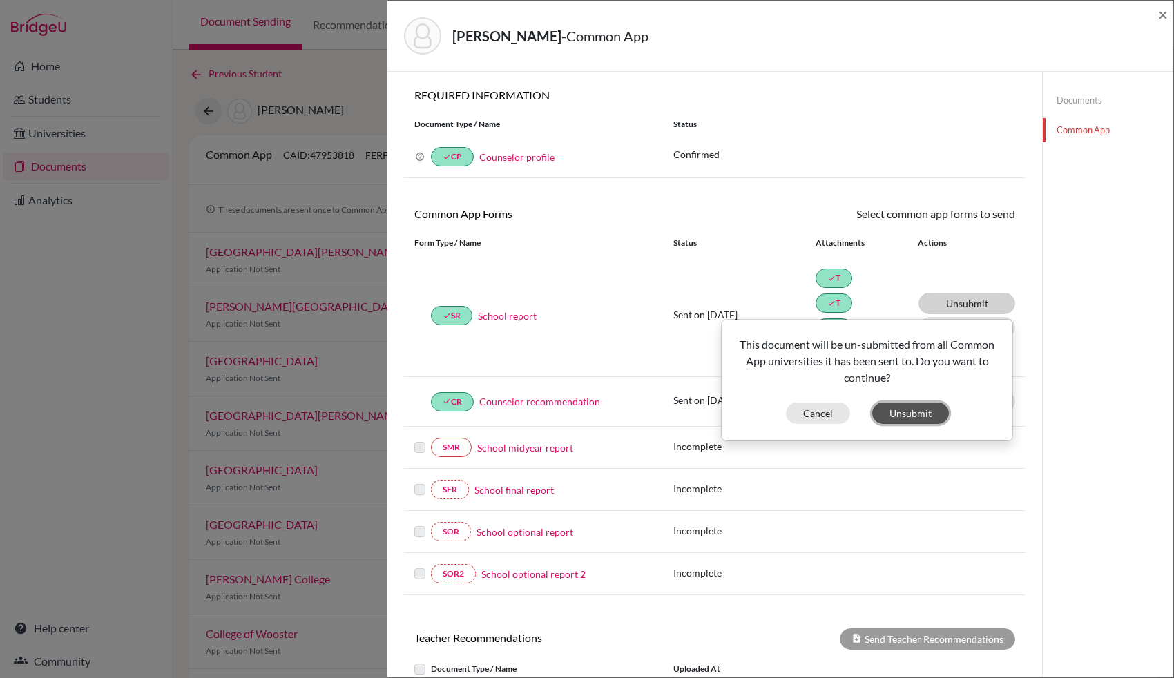
click at [904, 411] on button "Unsubmit" at bounding box center [910, 413] width 77 height 21
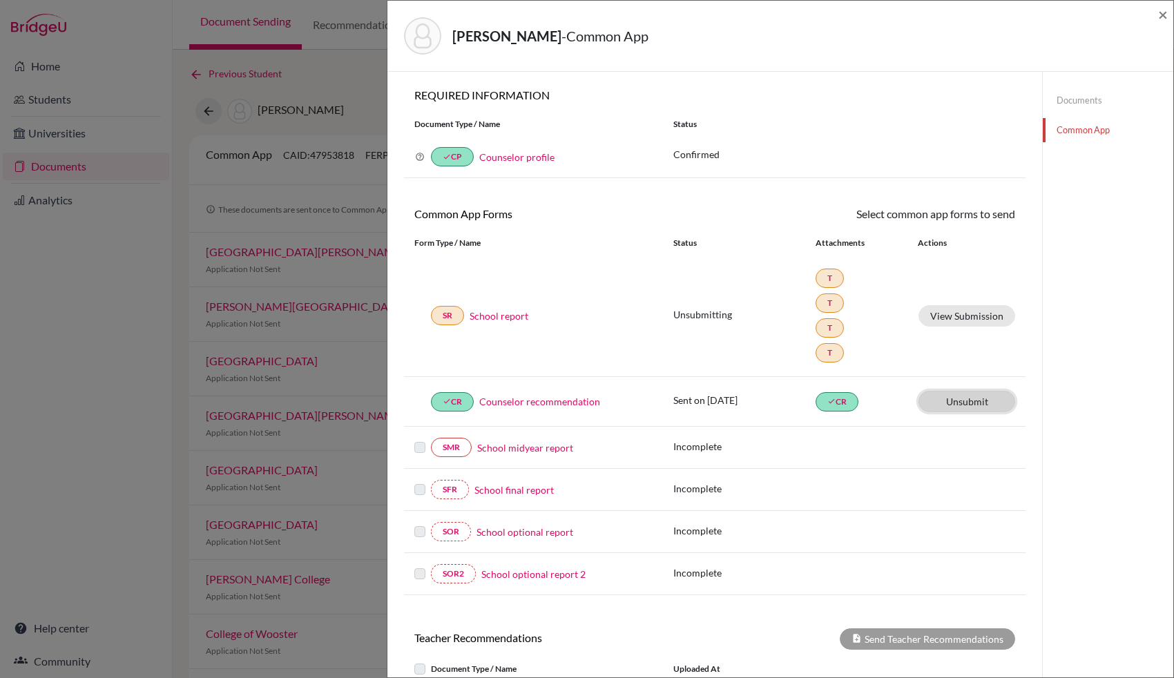
click at [946, 394] on link "Unsubmit This document will be un-submitted from all Common App universities it…" at bounding box center [967, 401] width 97 height 21
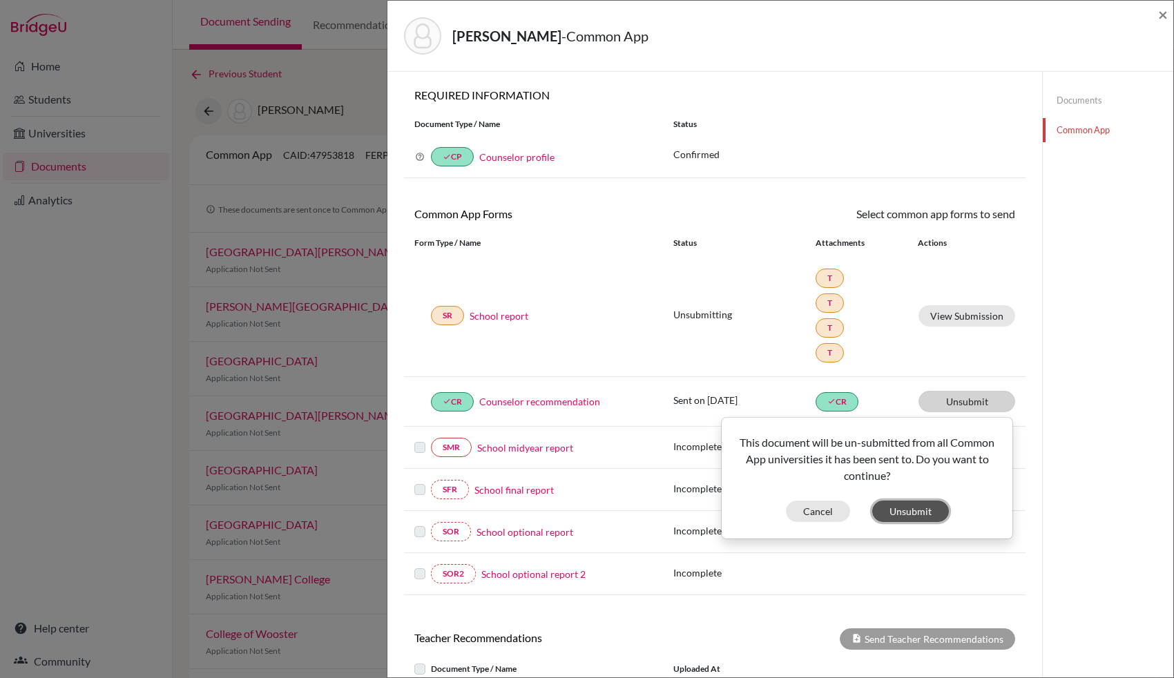
click at [897, 508] on button "Unsubmit" at bounding box center [910, 511] width 77 height 21
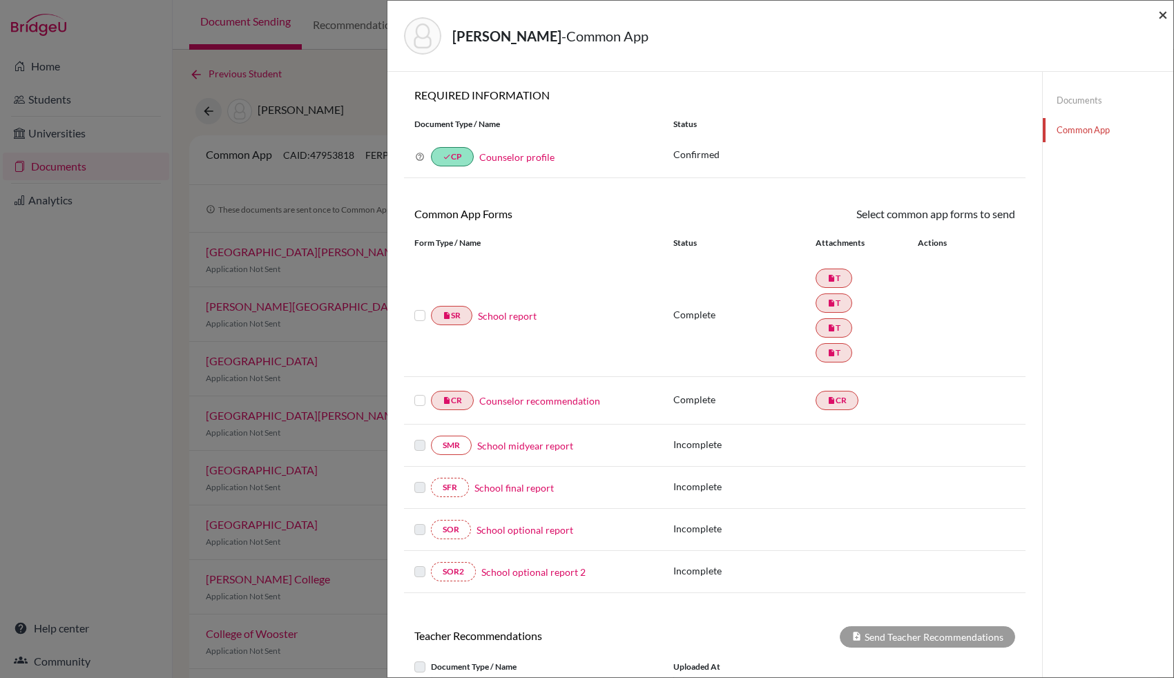
click at [1160, 15] on span "×" at bounding box center [1163, 14] width 10 height 20
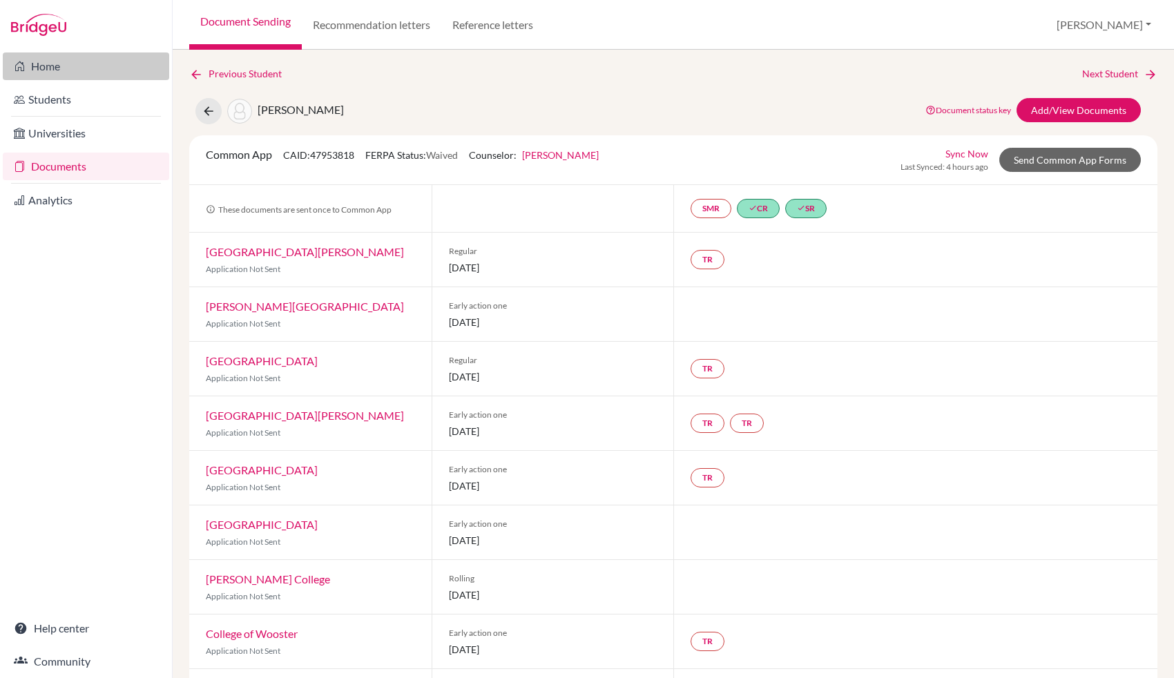
click at [50, 71] on link "Home" at bounding box center [86, 66] width 166 height 28
